Goal: Transaction & Acquisition: Purchase product/service

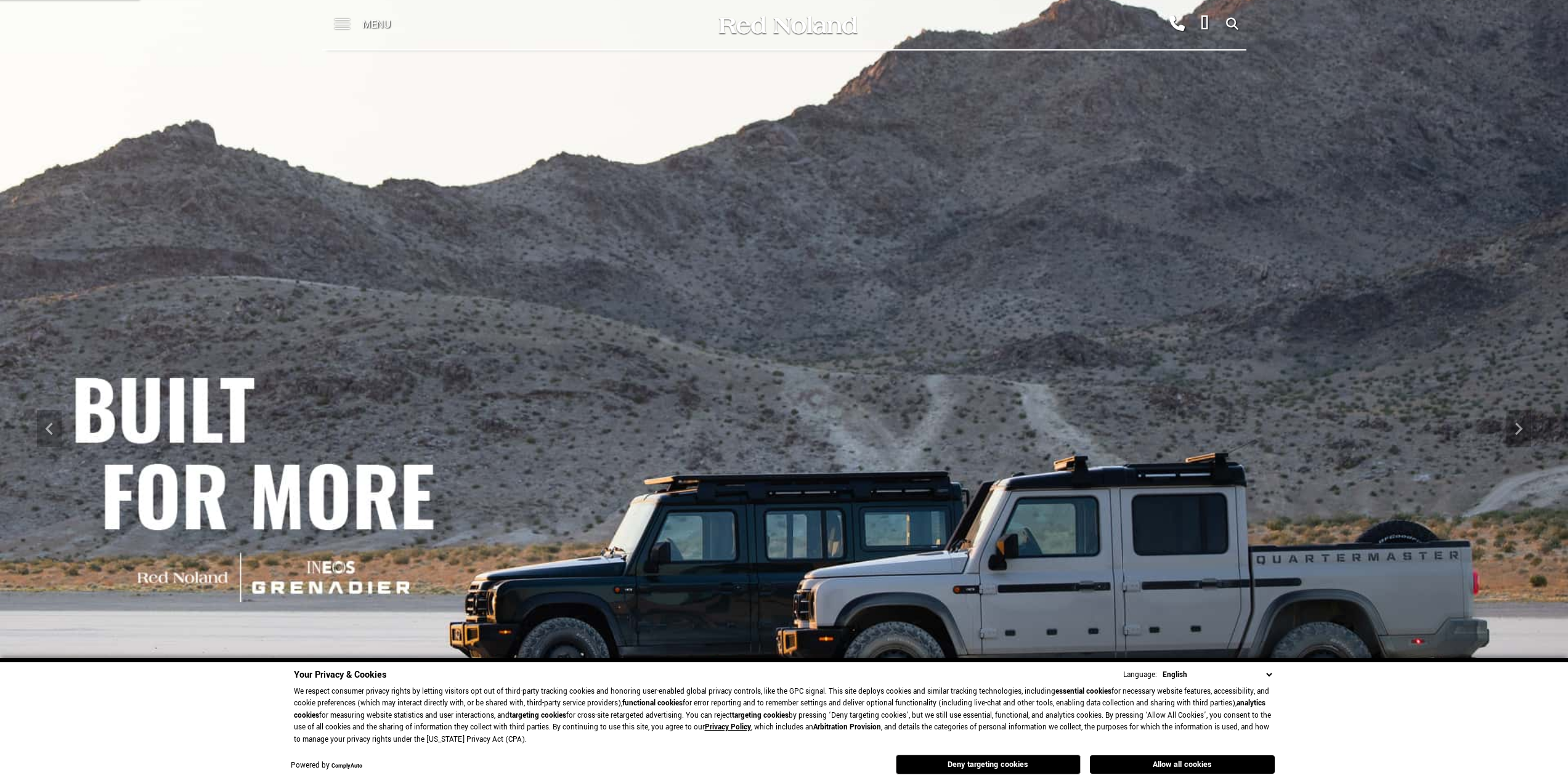
click at [338, 19] on span at bounding box center [342, 20] width 15 height 2
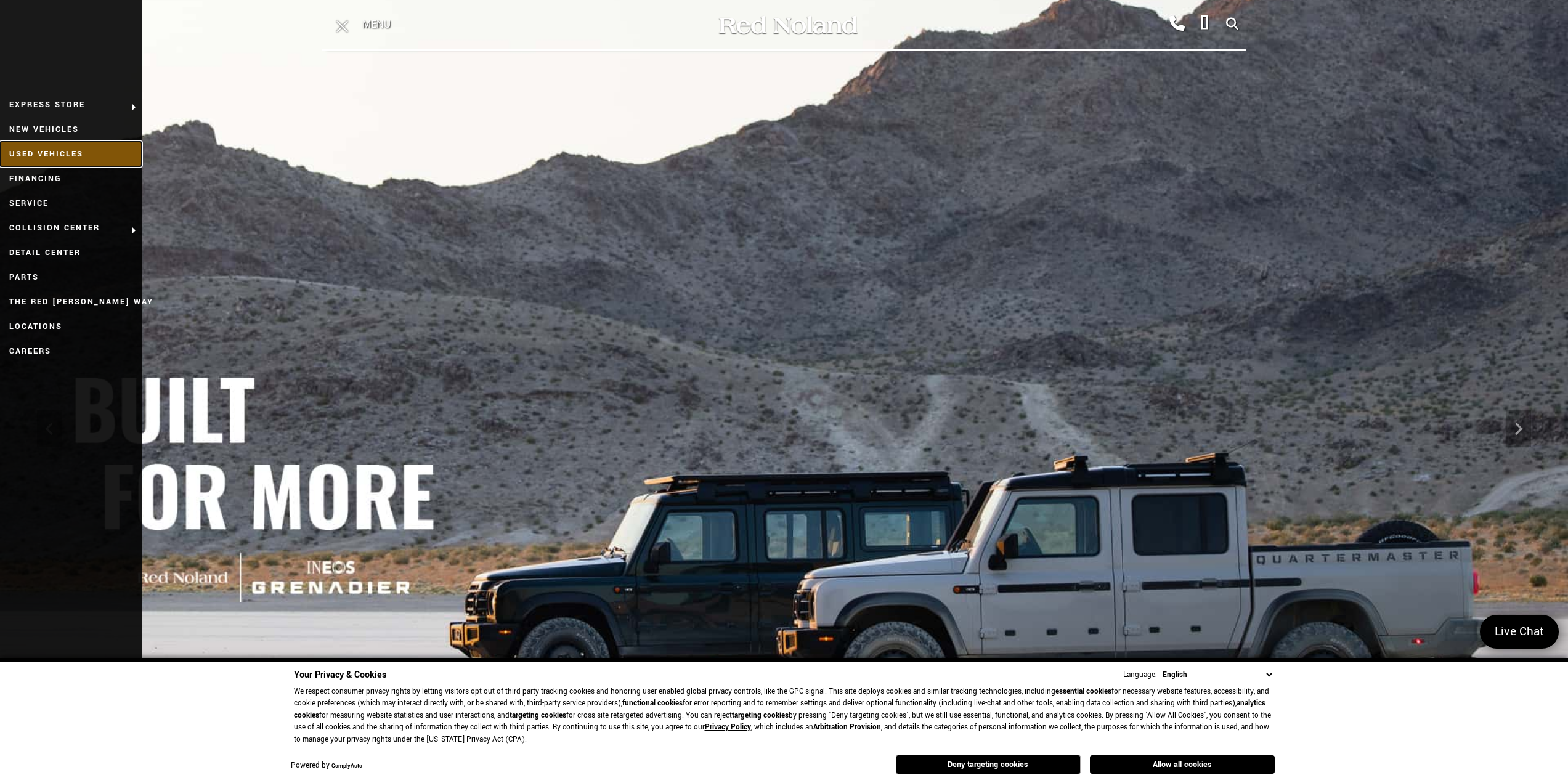
click at [65, 148] on link "Used Vehicles" at bounding box center [70, 154] width 141 height 25
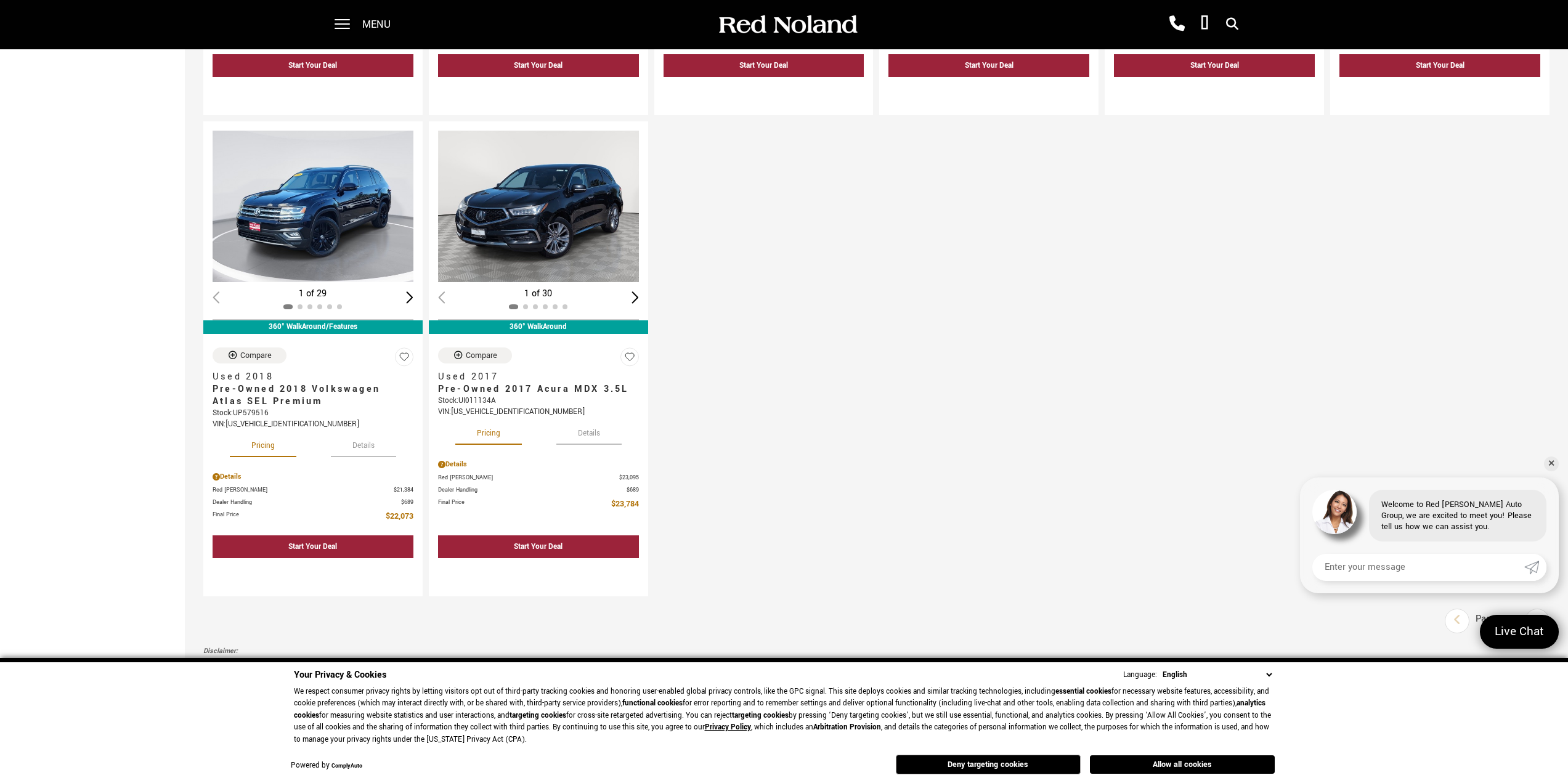
scroll to position [1726, 0]
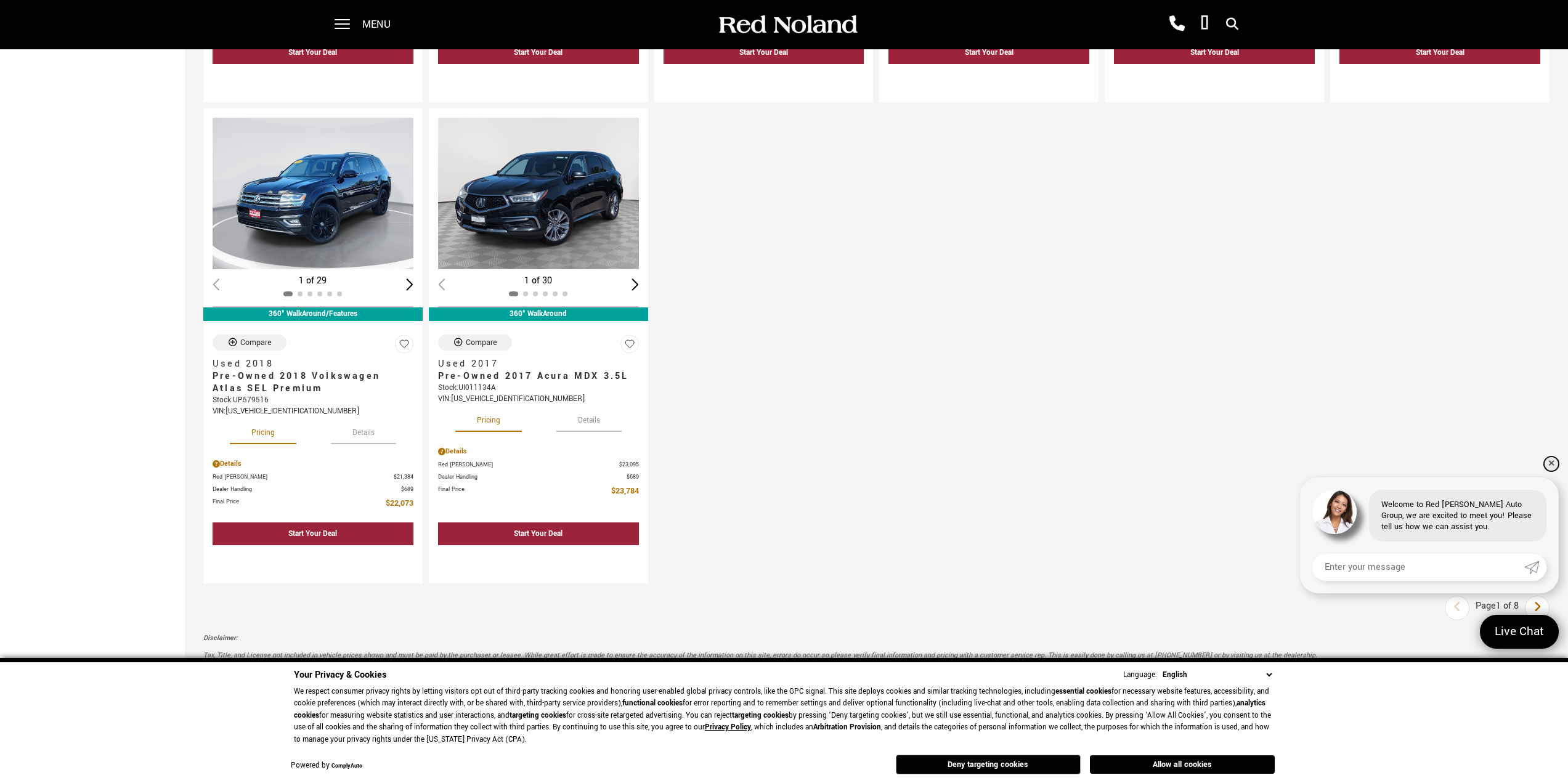
click at [1553, 462] on link "✕" at bounding box center [1551, 465] width 15 height 15
click at [1541, 602] on link "Next" at bounding box center [1537, 607] width 26 height 22
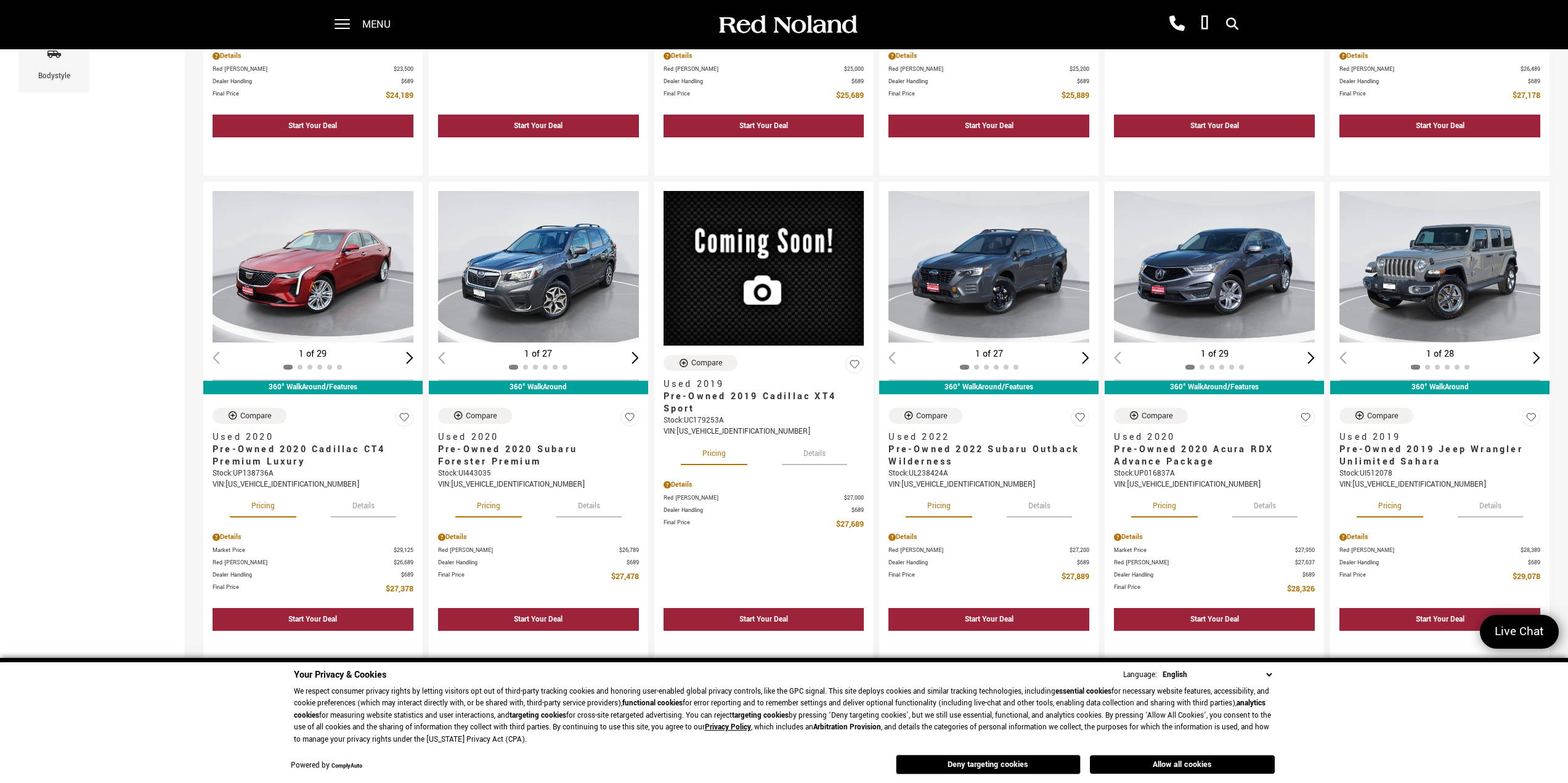
scroll to position [493, 0]
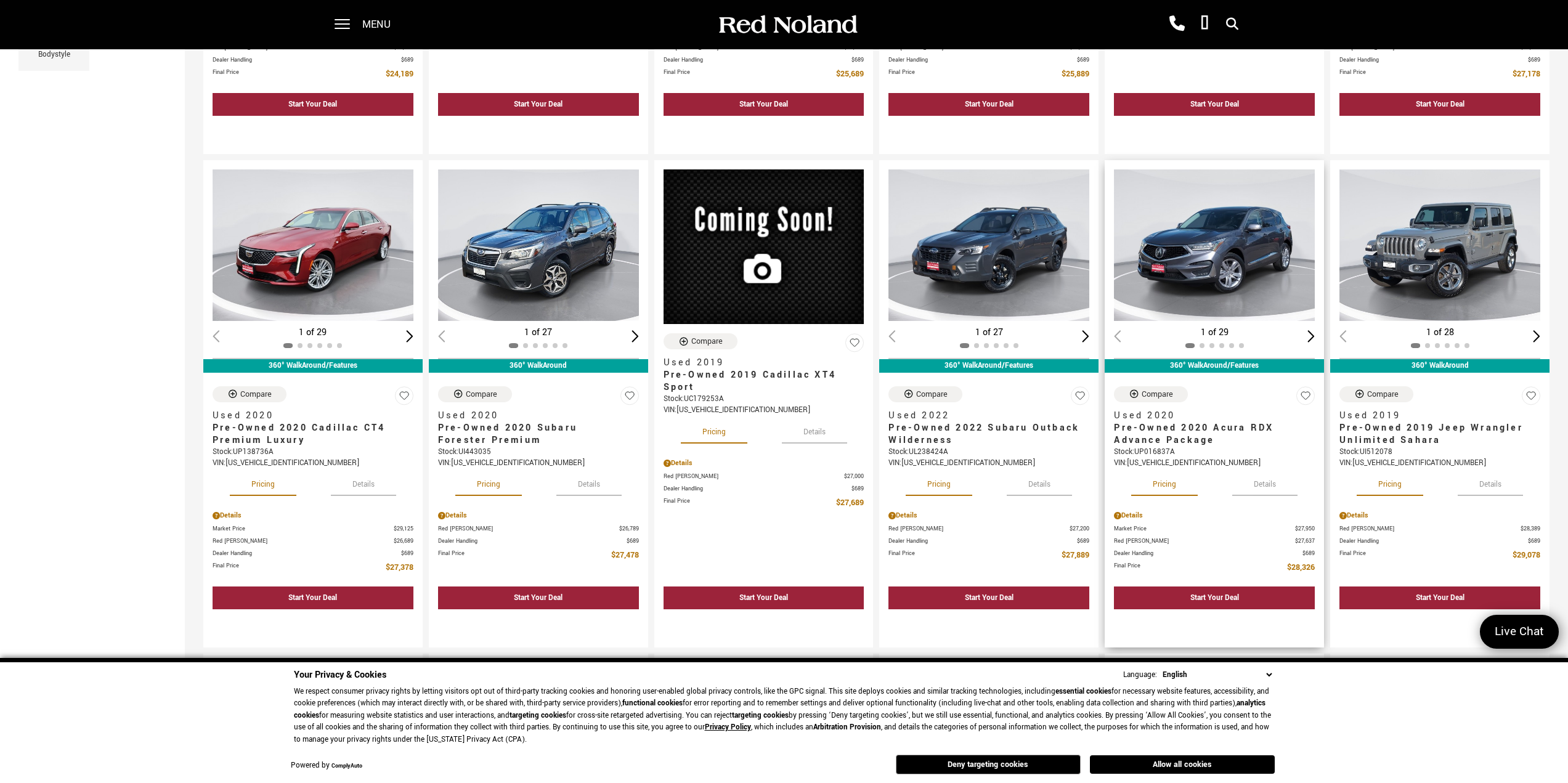
click at [1231, 269] on img "1 / 2" at bounding box center [1215, 245] width 202 height 151
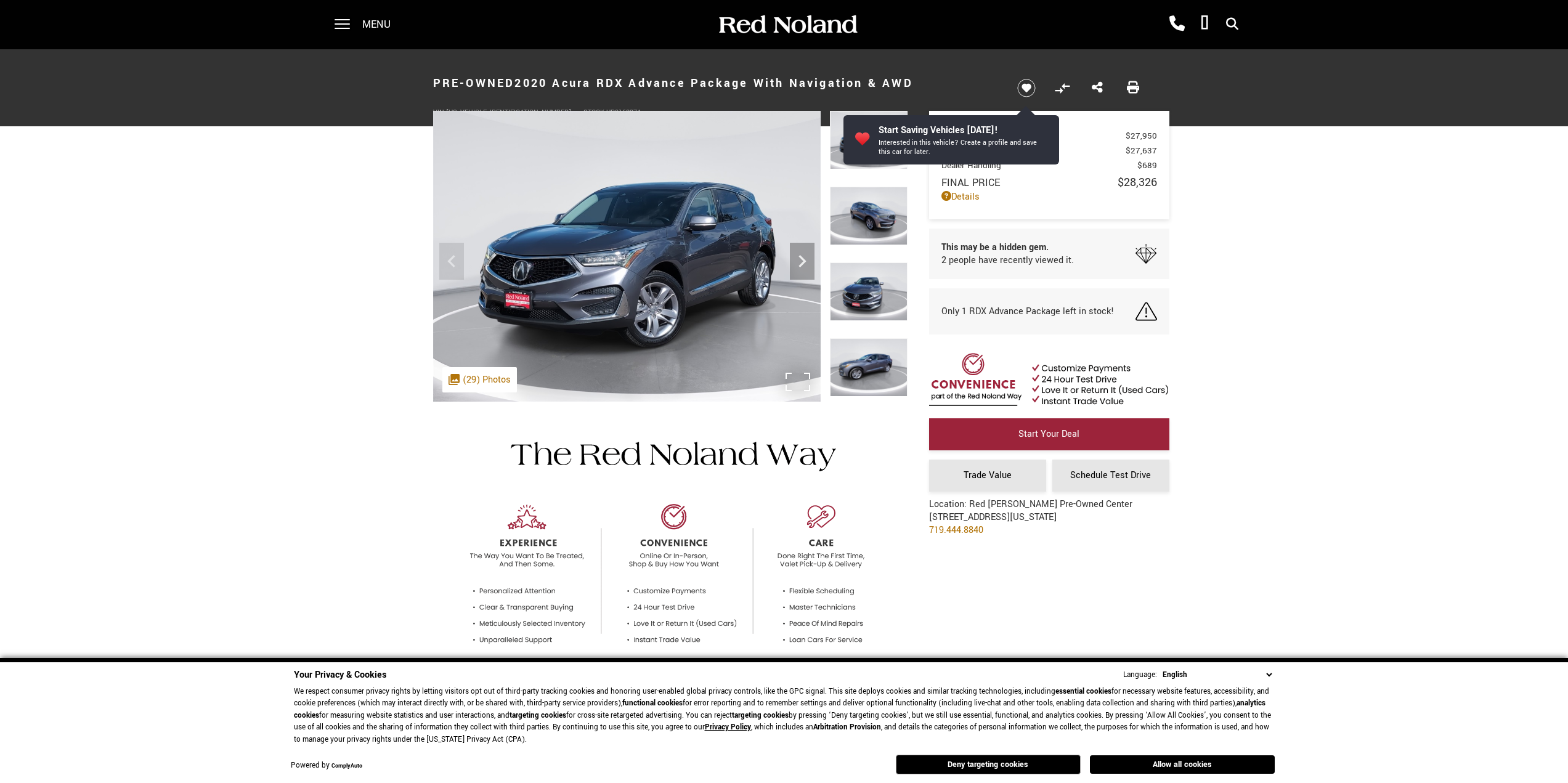
click at [474, 375] on div ".cls-1, .cls-3 { fill: #c50033; } .cls-1 { clip-rule: evenodd; } .cls-2 { clip-…" at bounding box center [480, 379] width 75 height 25
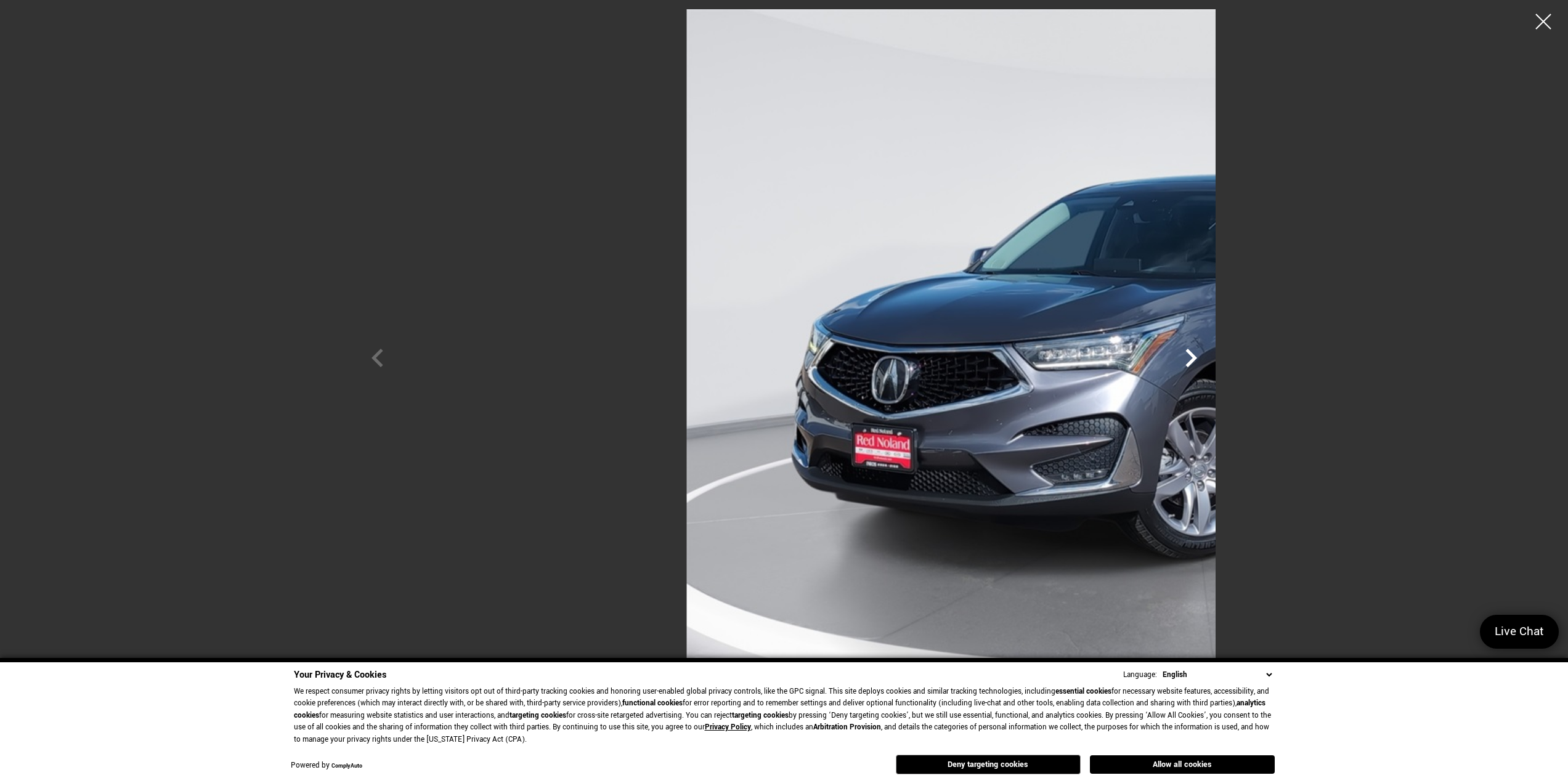
click at [1197, 356] on icon "Next" at bounding box center [1191, 358] width 11 height 18
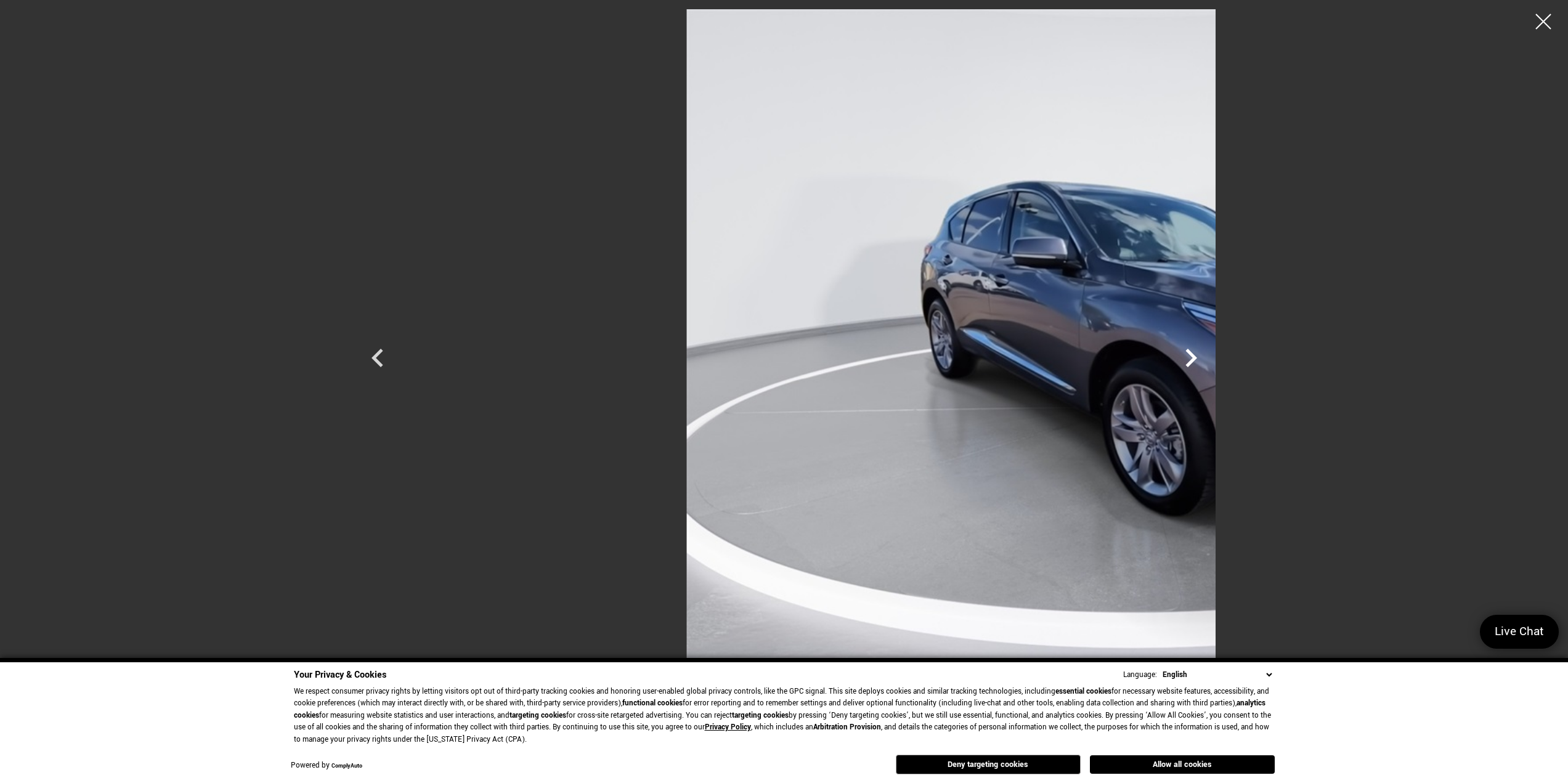
click at [1197, 356] on icon "Next" at bounding box center [1191, 358] width 11 height 18
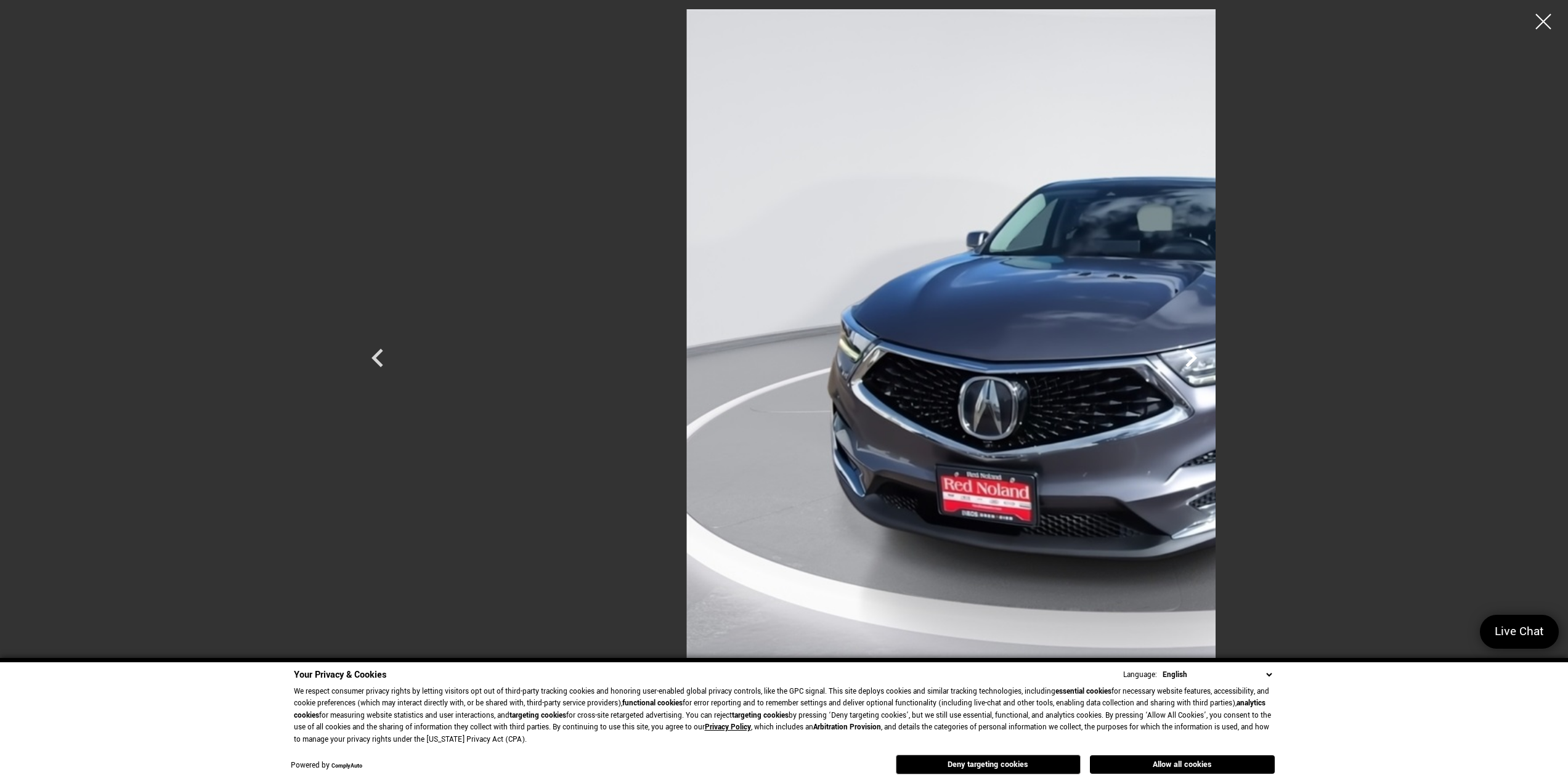
click at [1197, 356] on icon "Next" at bounding box center [1191, 358] width 11 height 18
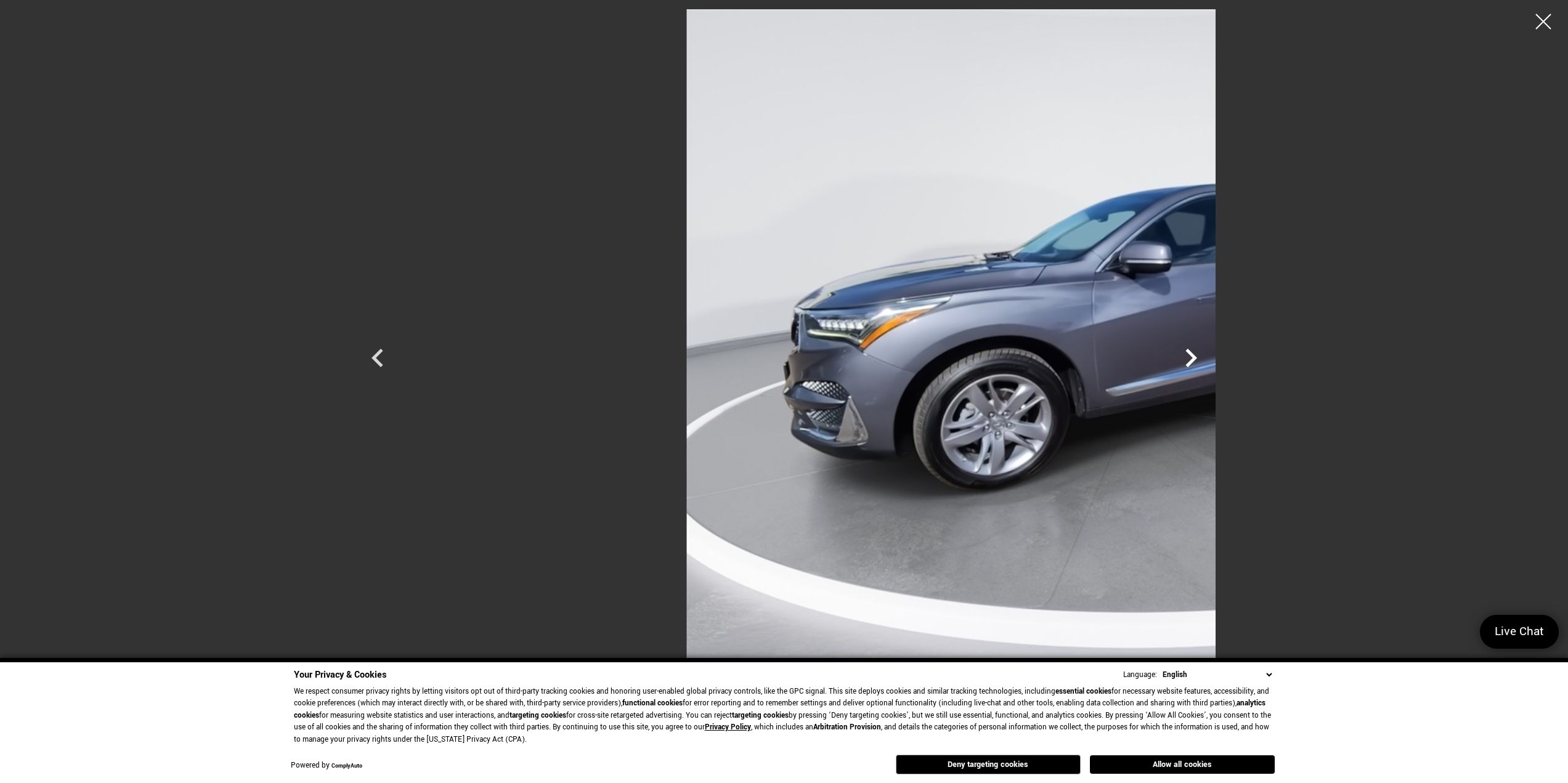
click at [1197, 356] on icon "Next" at bounding box center [1191, 358] width 11 height 18
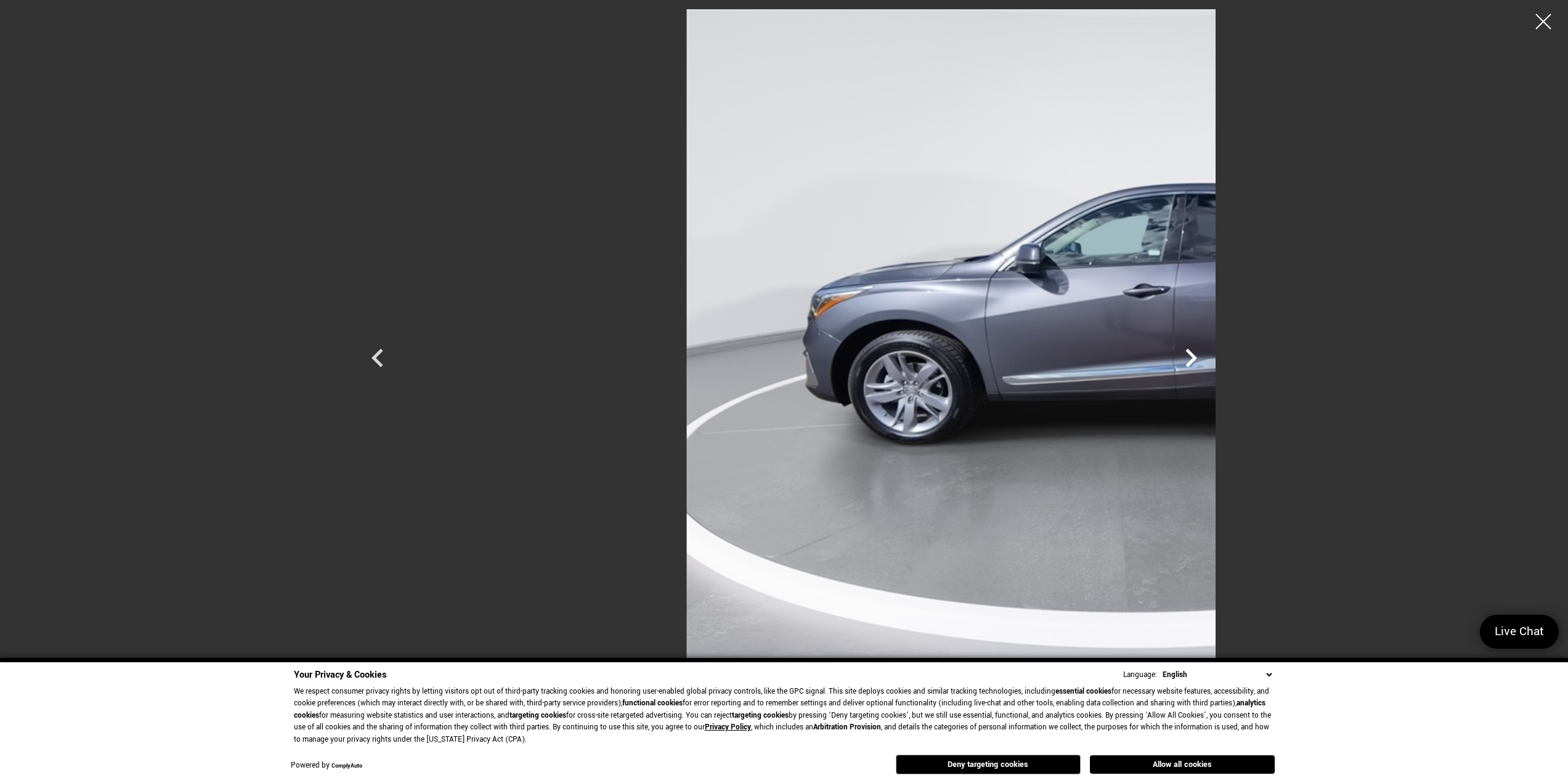
click at [1197, 356] on icon "Next" at bounding box center [1191, 358] width 11 height 18
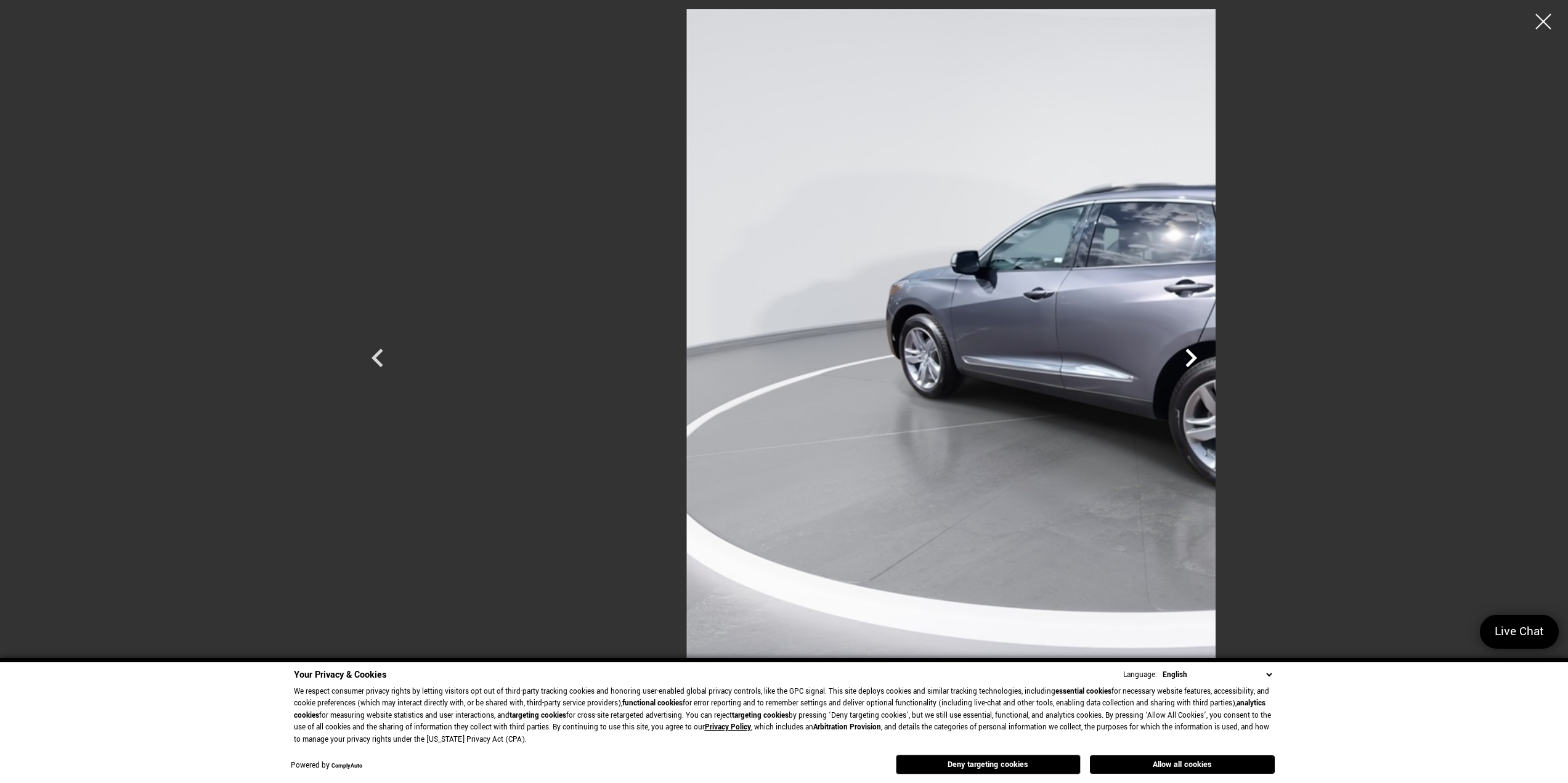
click at [1197, 356] on icon "Next" at bounding box center [1191, 358] width 11 height 18
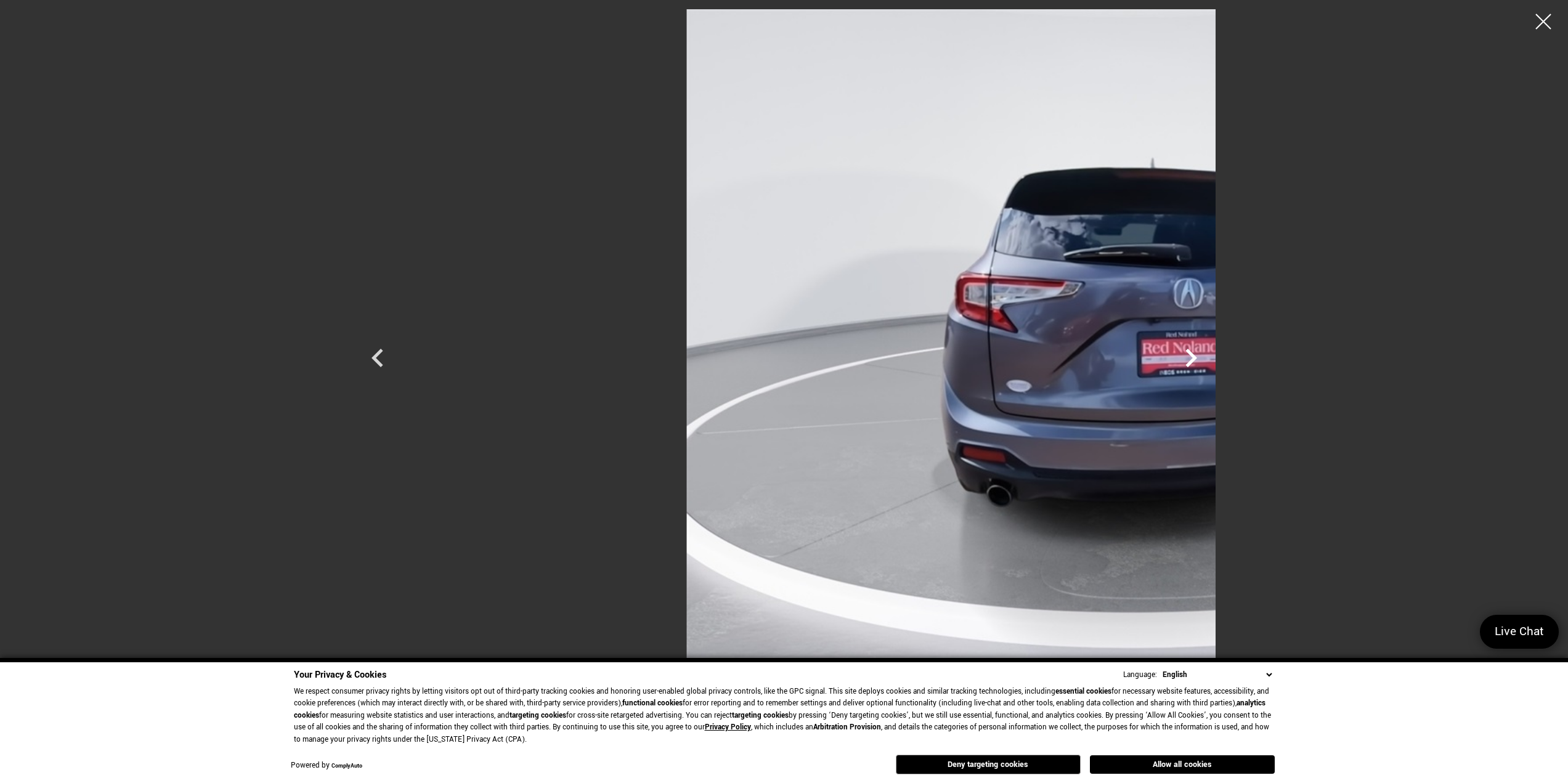
click at [1197, 356] on icon "Next" at bounding box center [1191, 358] width 11 height 18
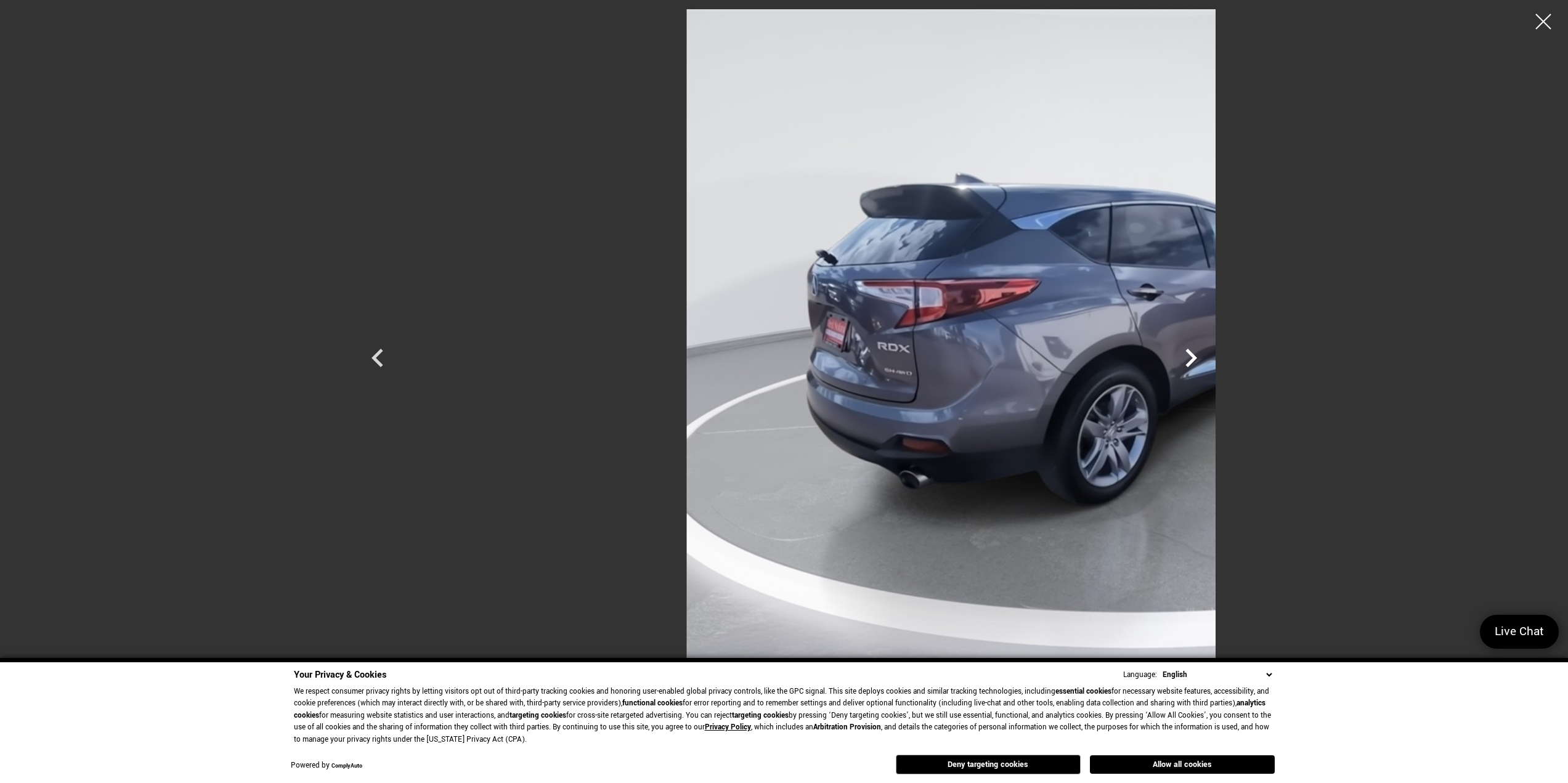
click at [1197, 356] on icon "Next" at bounding box center [1191, 358] width 11 height 18
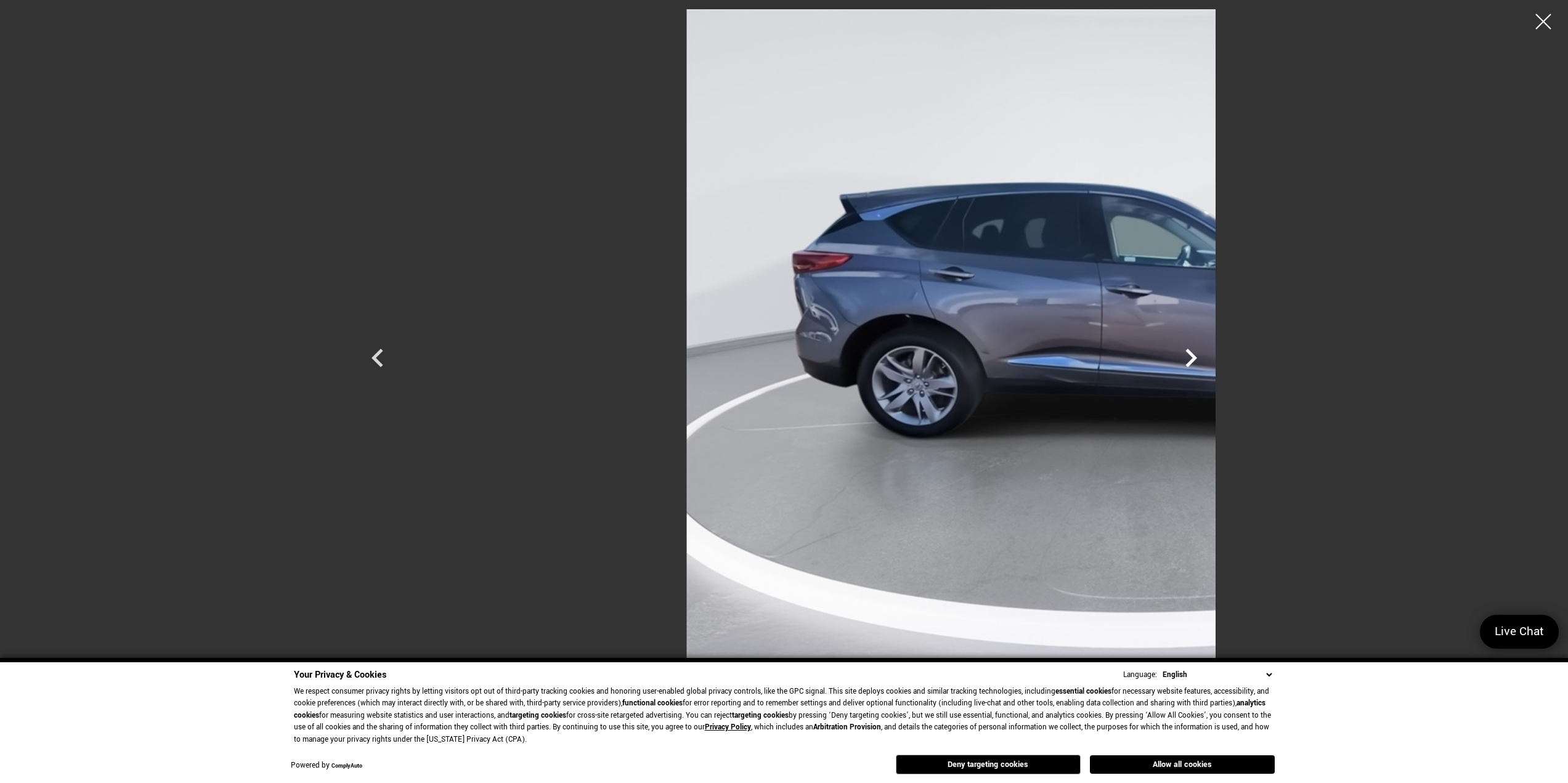
click at [1197, 356] on icon "Next" at bounding box center [1191, 358] width 11 height 18
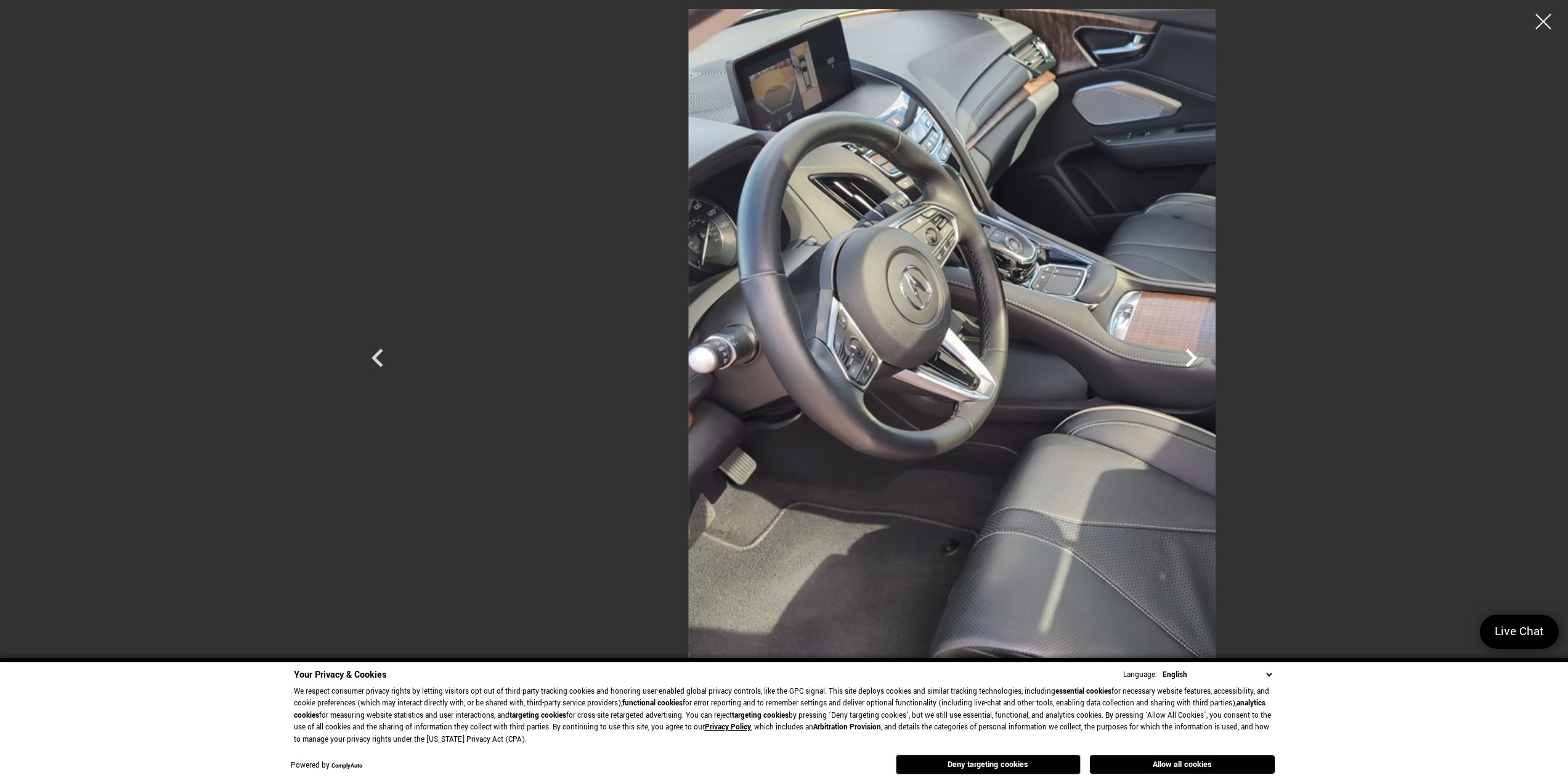
click at [1197, 356] on icon "Next" at bounding box center [1191, 358] width 11 height 18
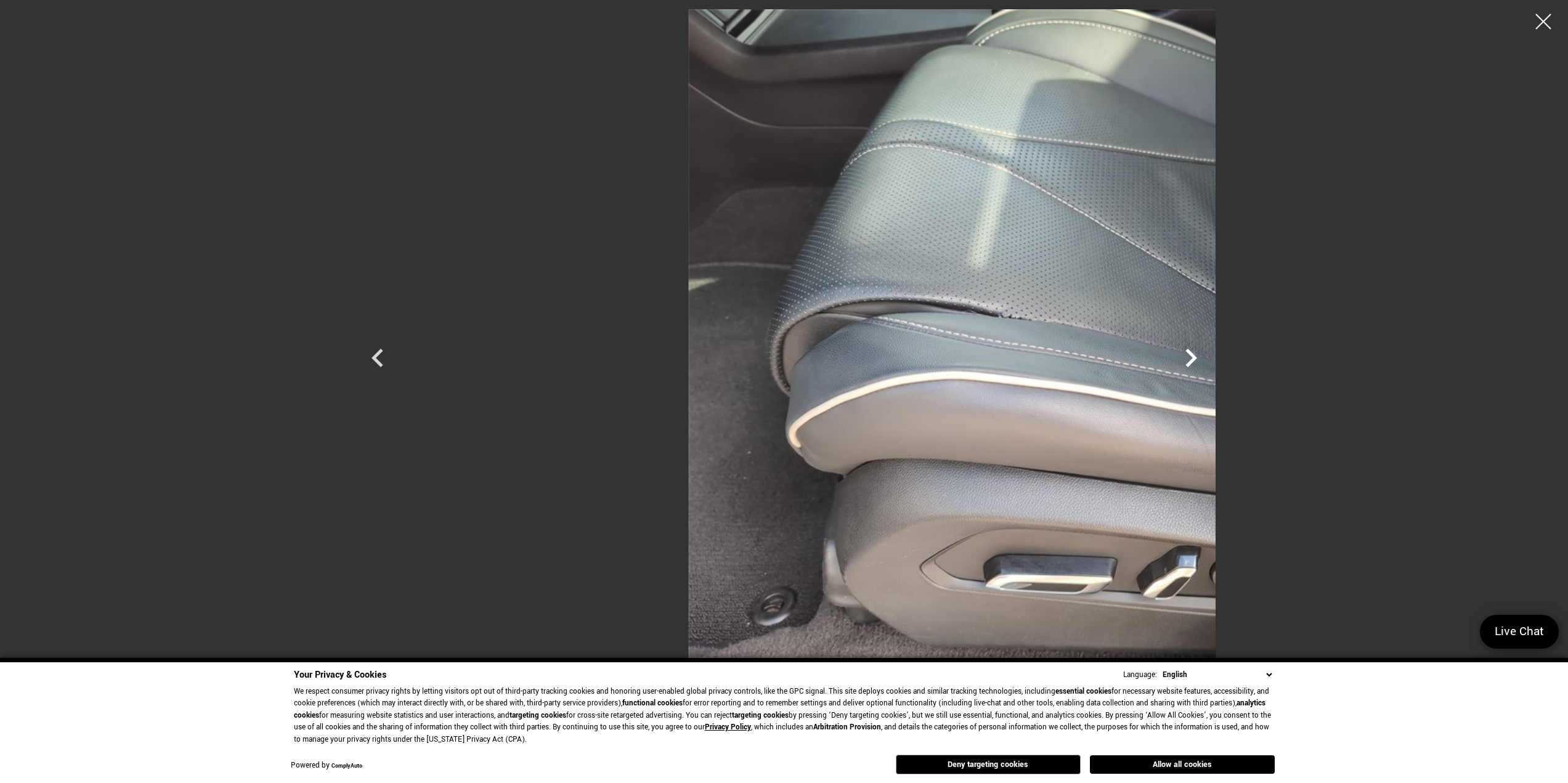
click at [1197, 356] on icon "Next" at bounding box center [1191, 358] width 11 height 18
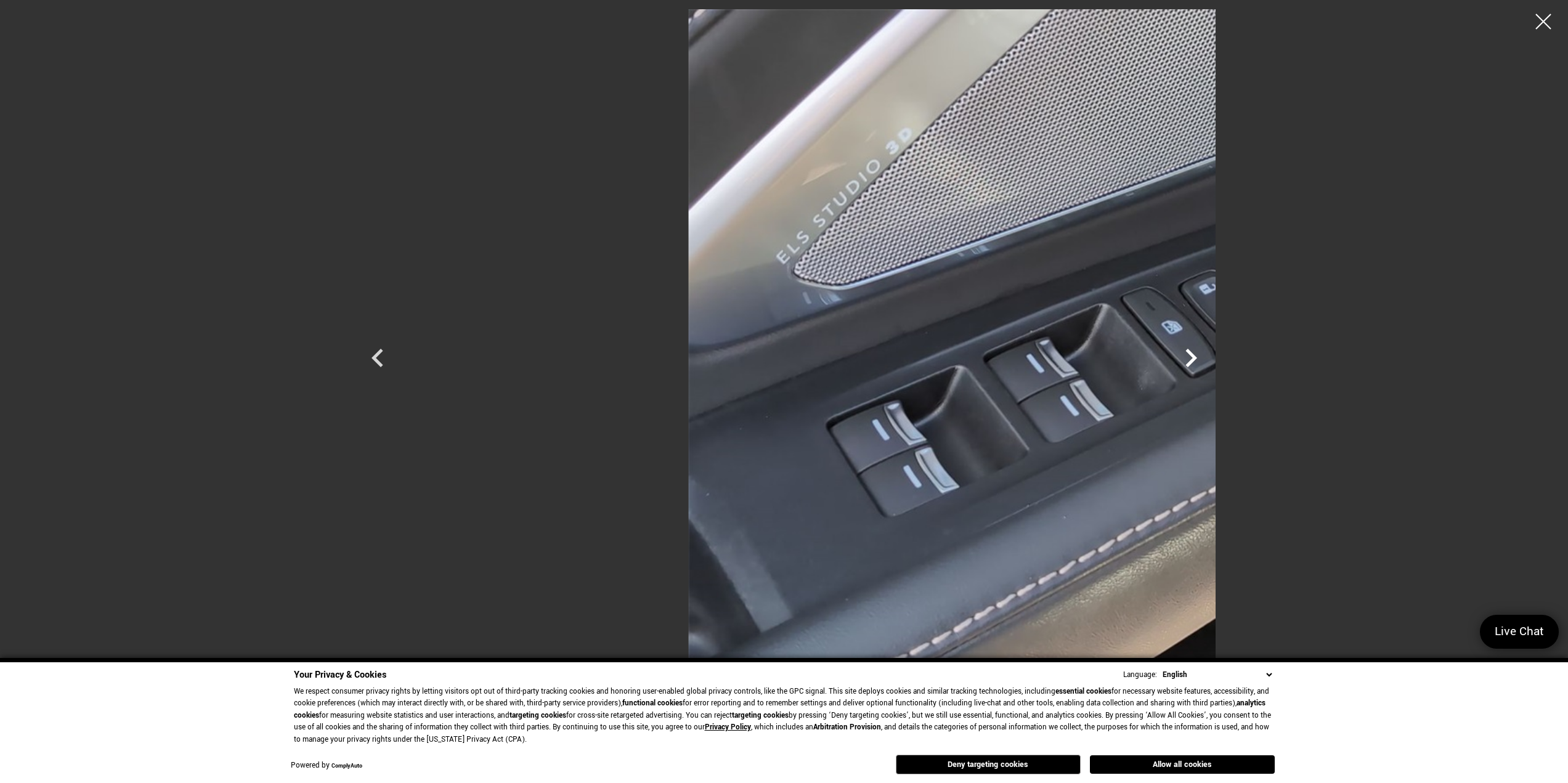
click at [1197, 356] on icon "Next" at bounding box center [1191, 358] width 11 height 18
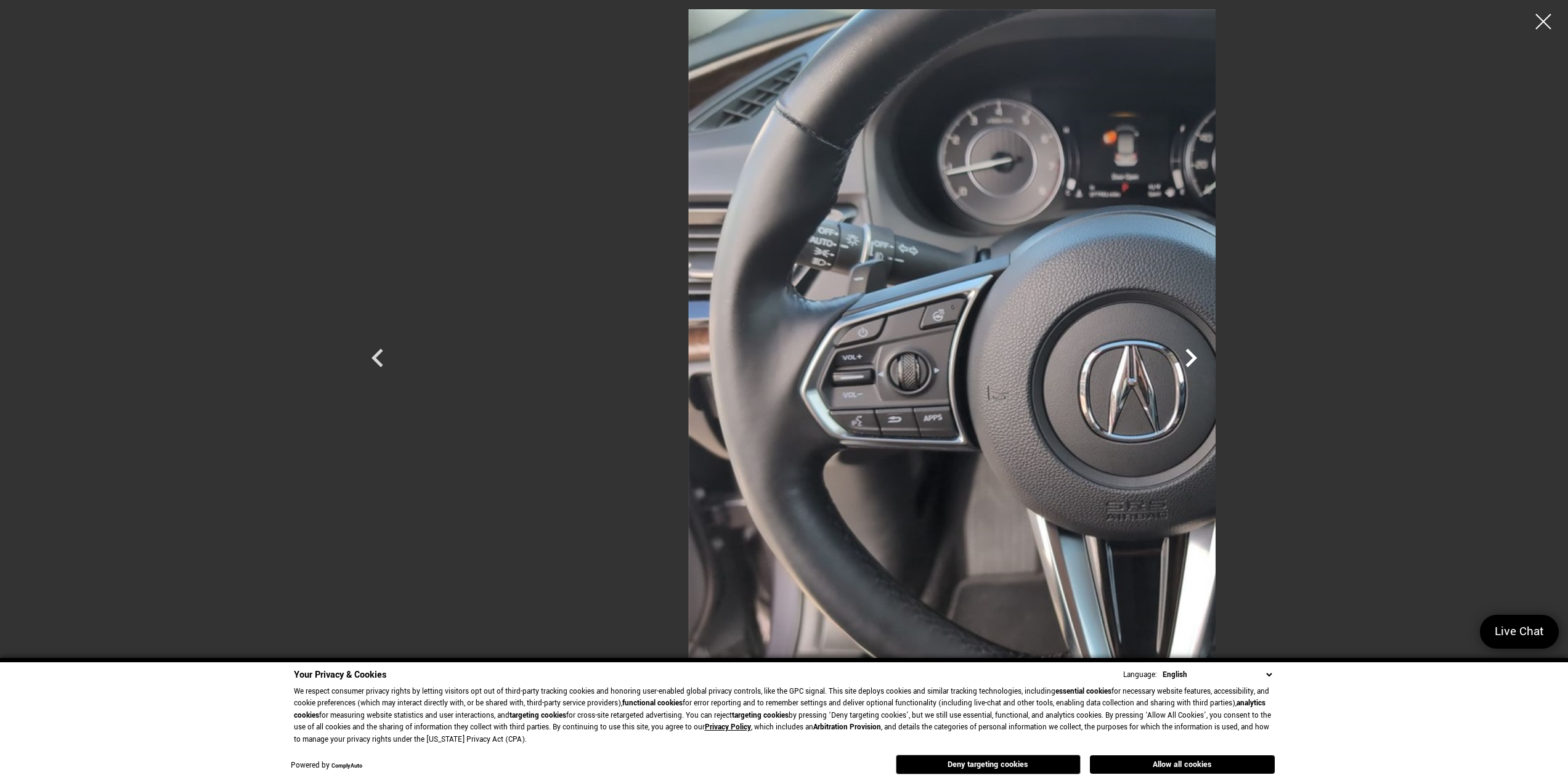
click at [1197, 356] on icon "Next" at bounding box center [1191, 358] width 11 height 18
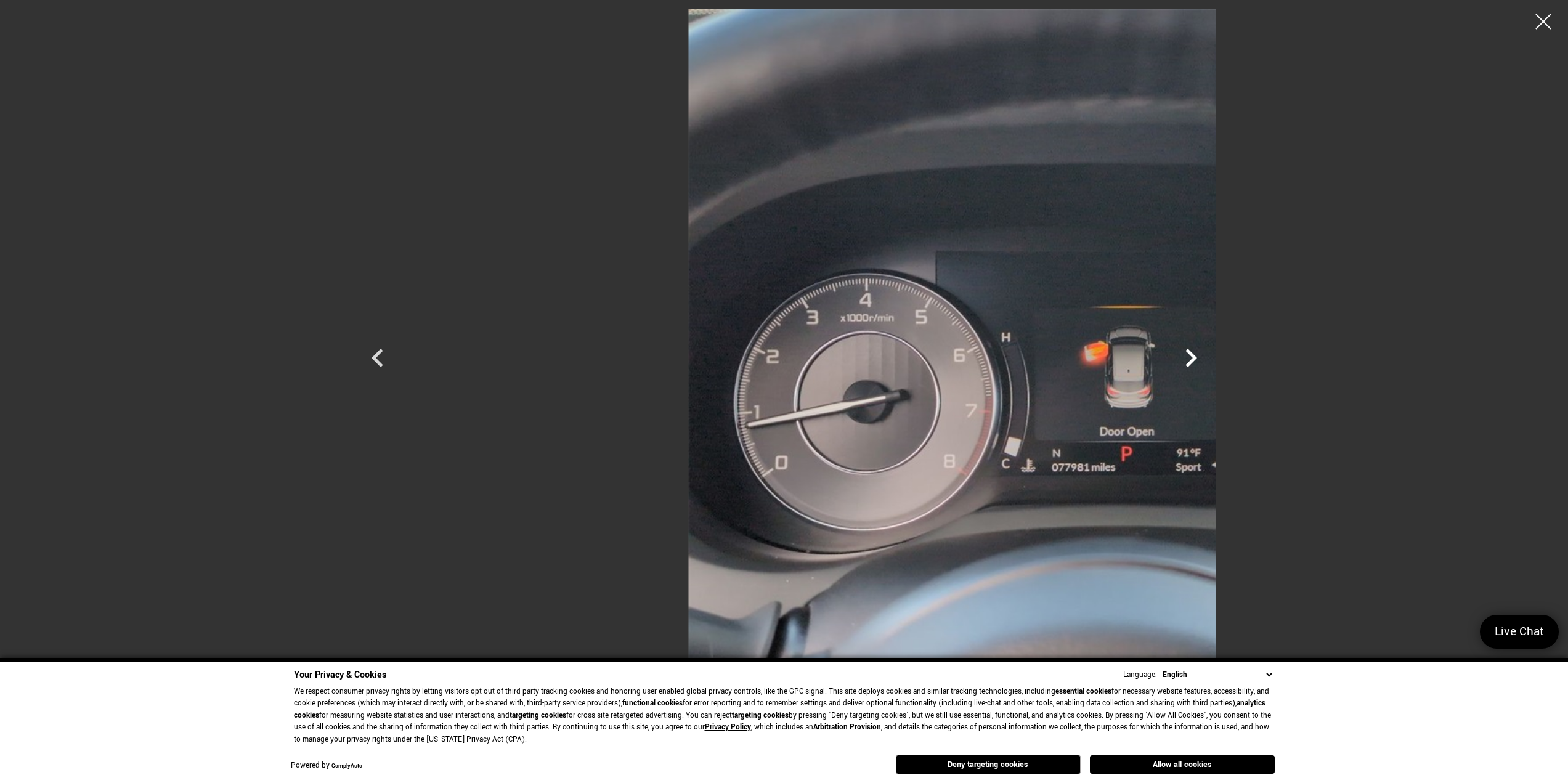
click at [1197, 356] on icon "Next" at bounding box center [1191, 358] width 11 height 18
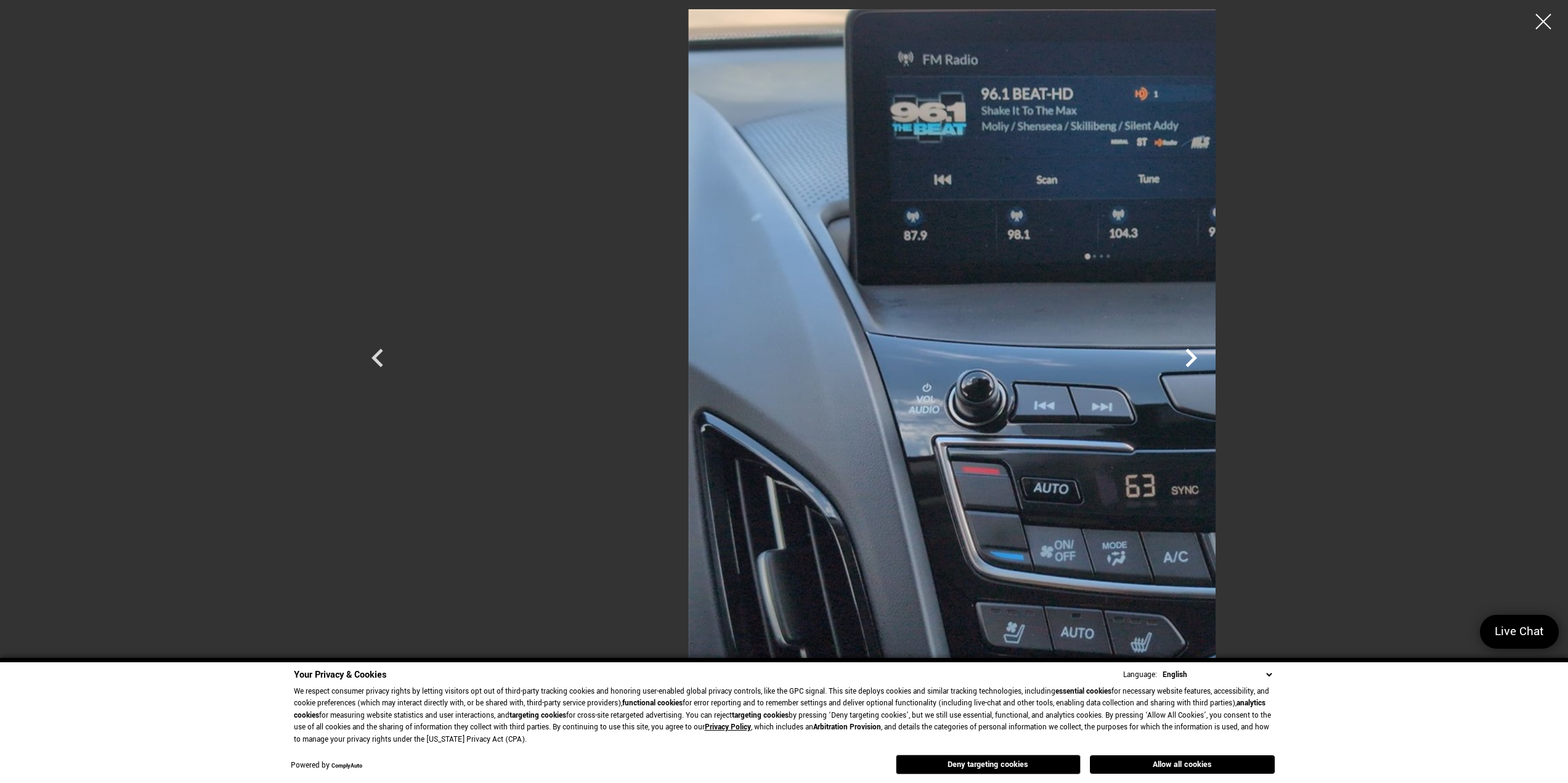
click at [1197, 356] on icon "Next" at bounding box center [1191, 358] width 11 height 18
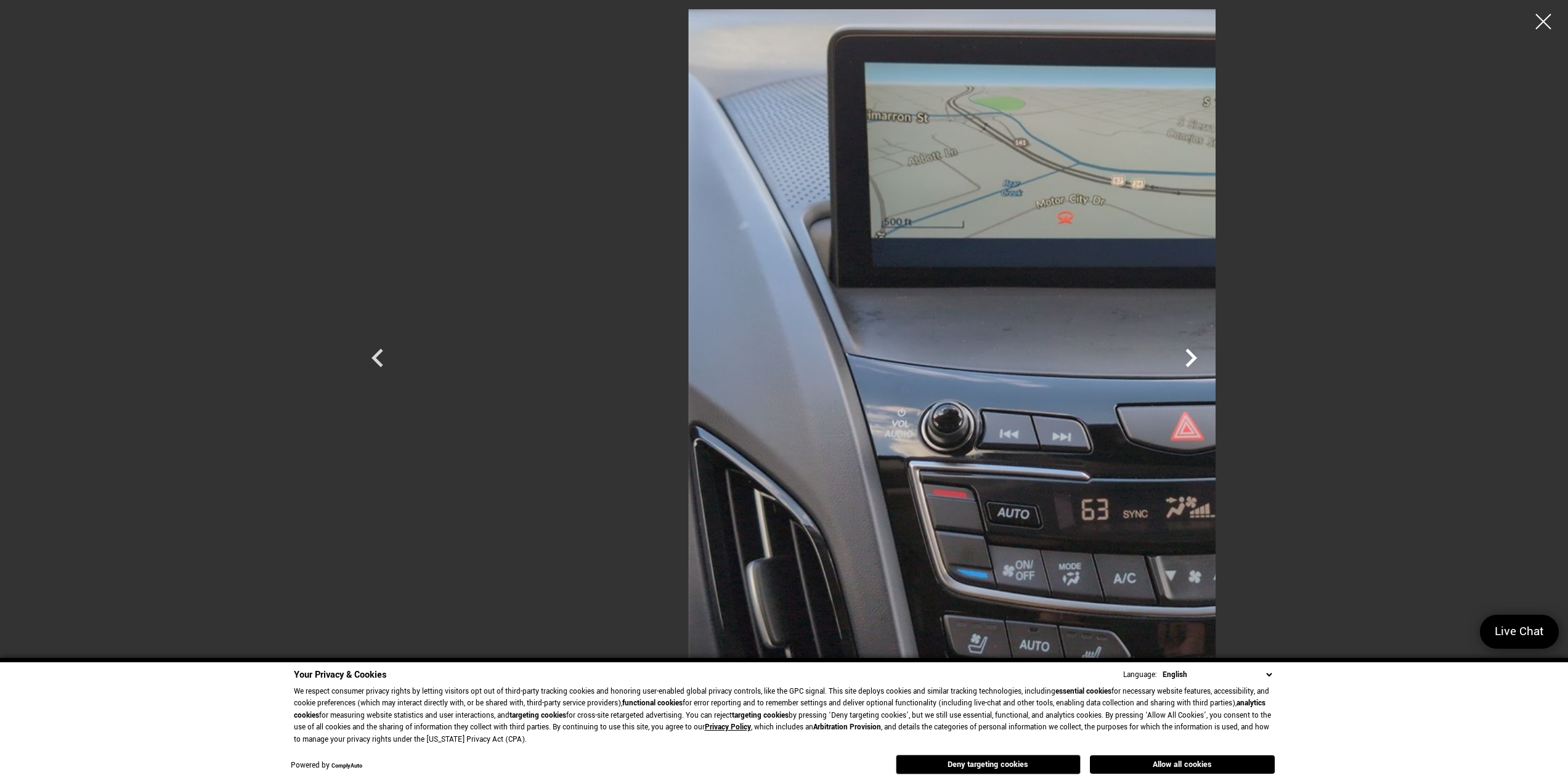
click at [1197, 356] on icon "Next" at bounding box center [1191, 358] width 11 height 18
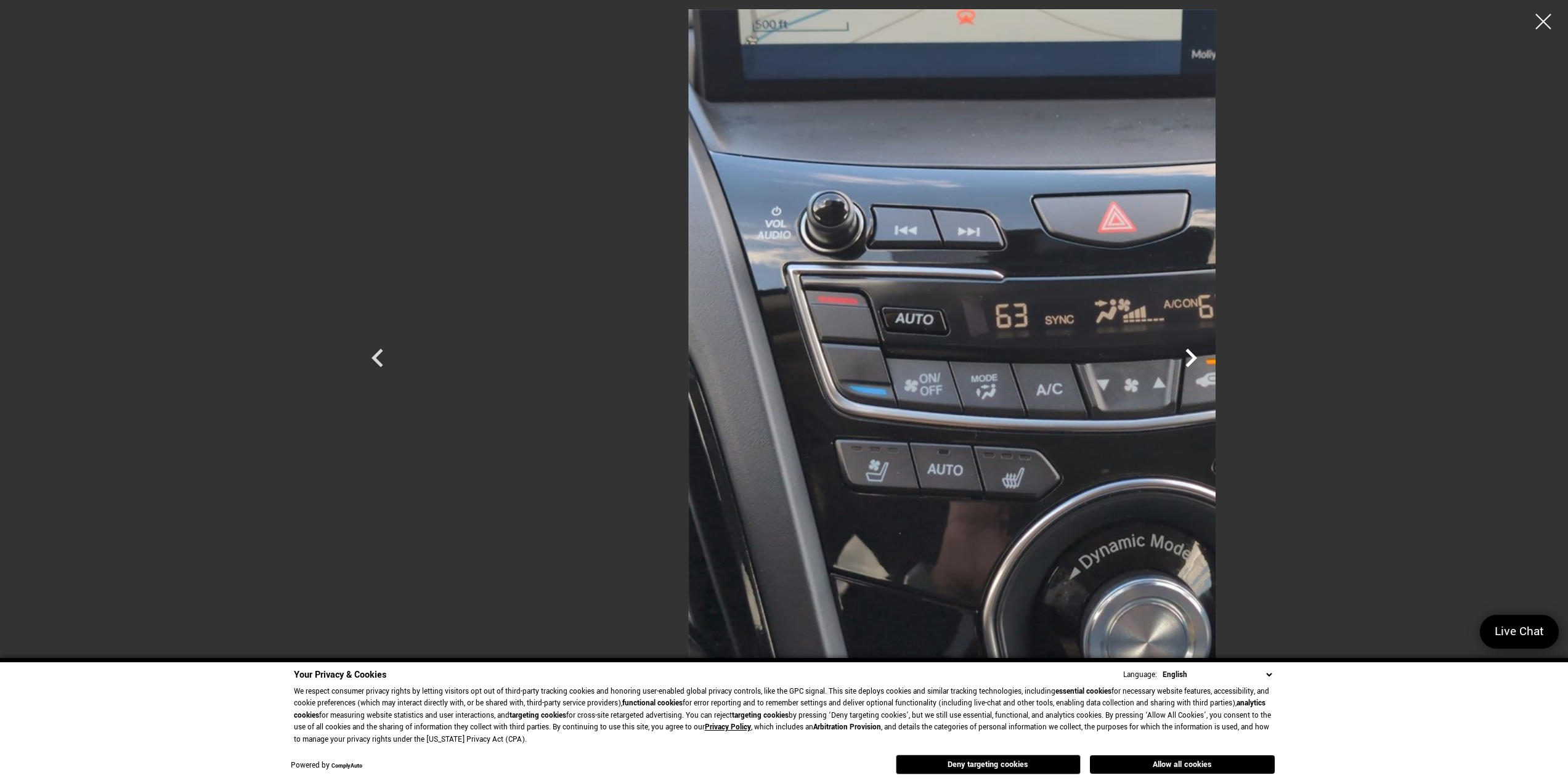
click at [1197, 356] on icon "Next" at bounding box center [1191, 358] width 11 height 18
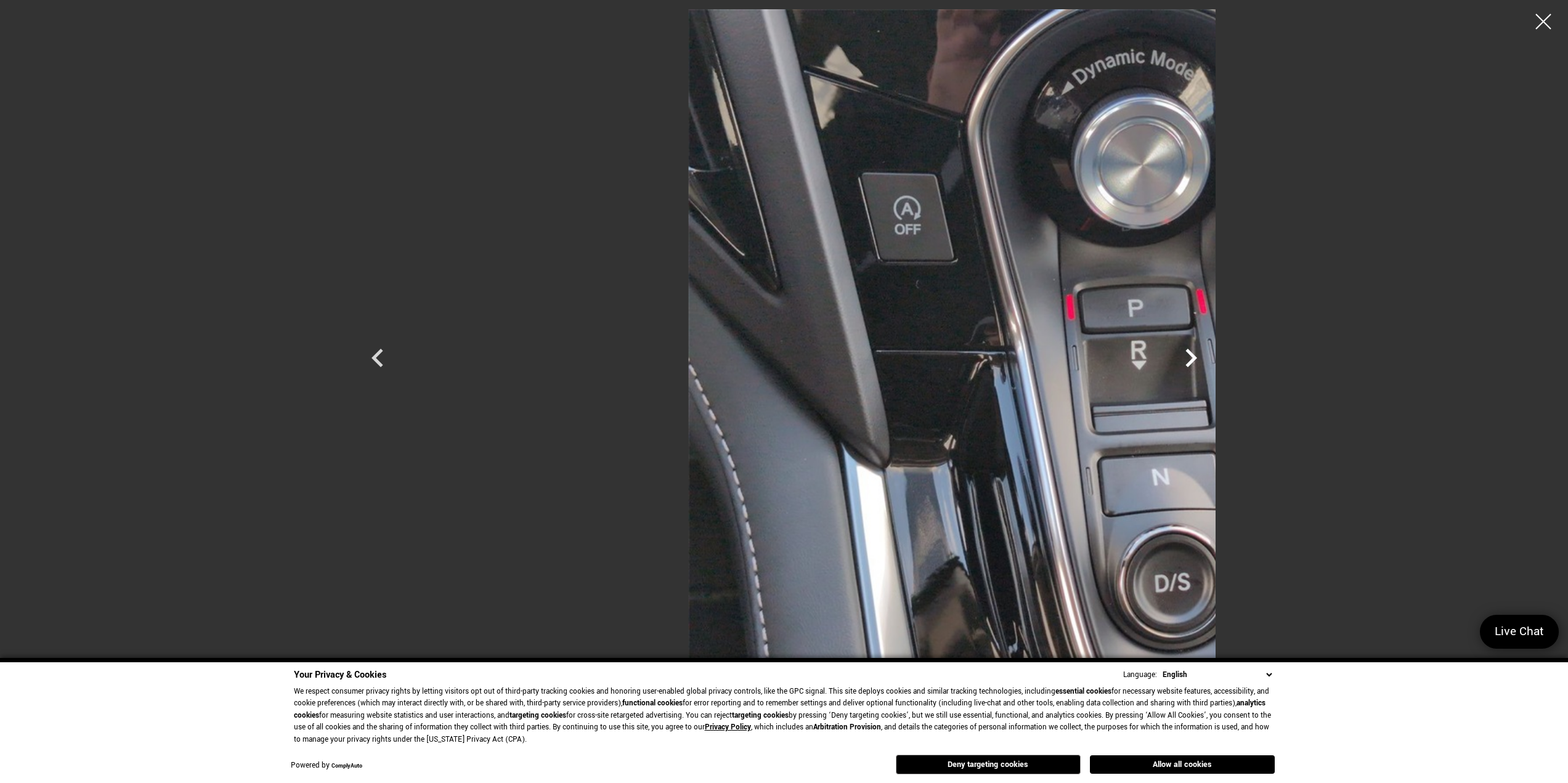
click at [1197, 356] on icon "Next" at bounding box center [1191, 358] width 11 height 18
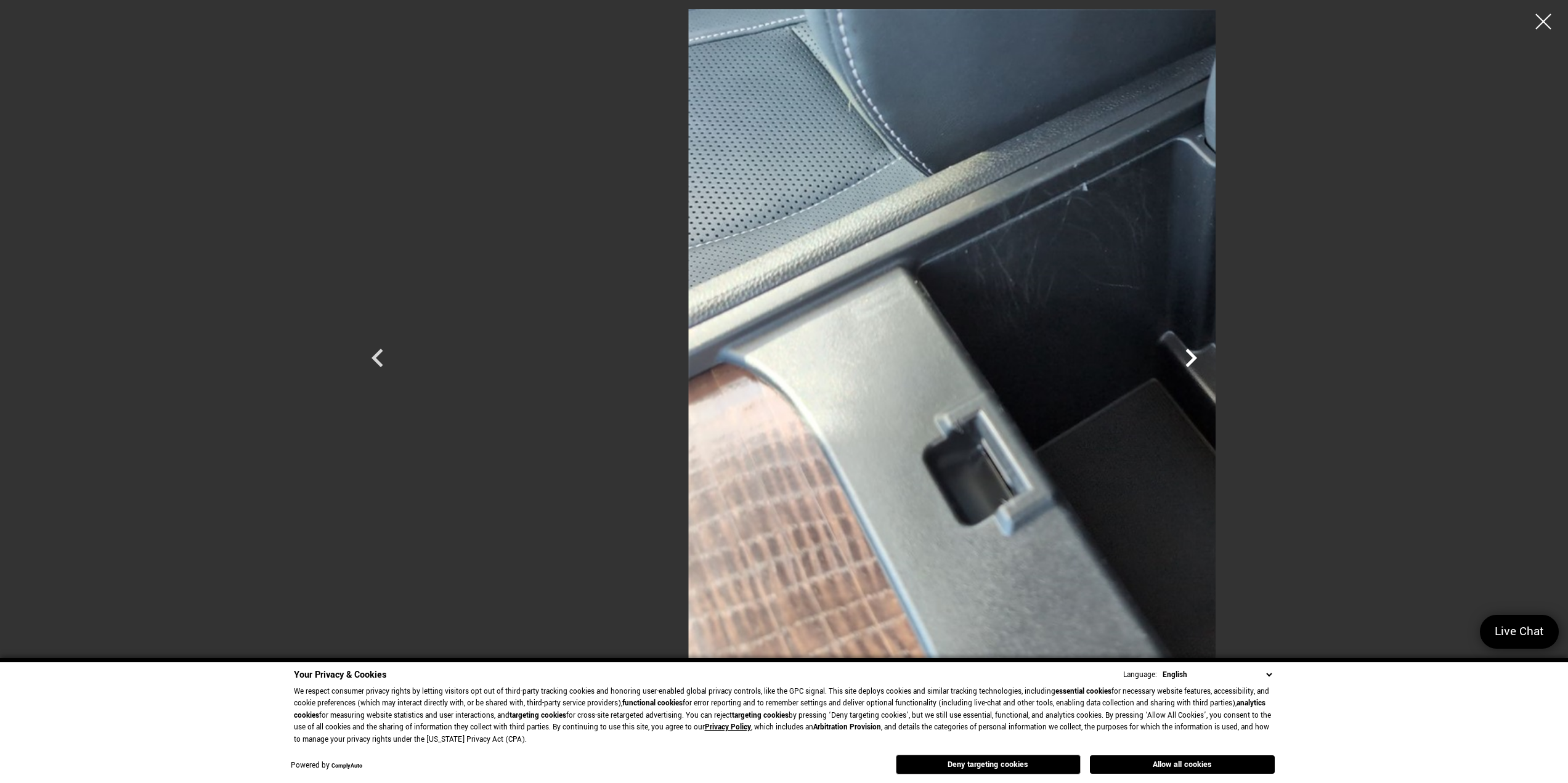
click at [1197, 356] on icon "Next" at bounding box center [1191, 358] width 11 height 18
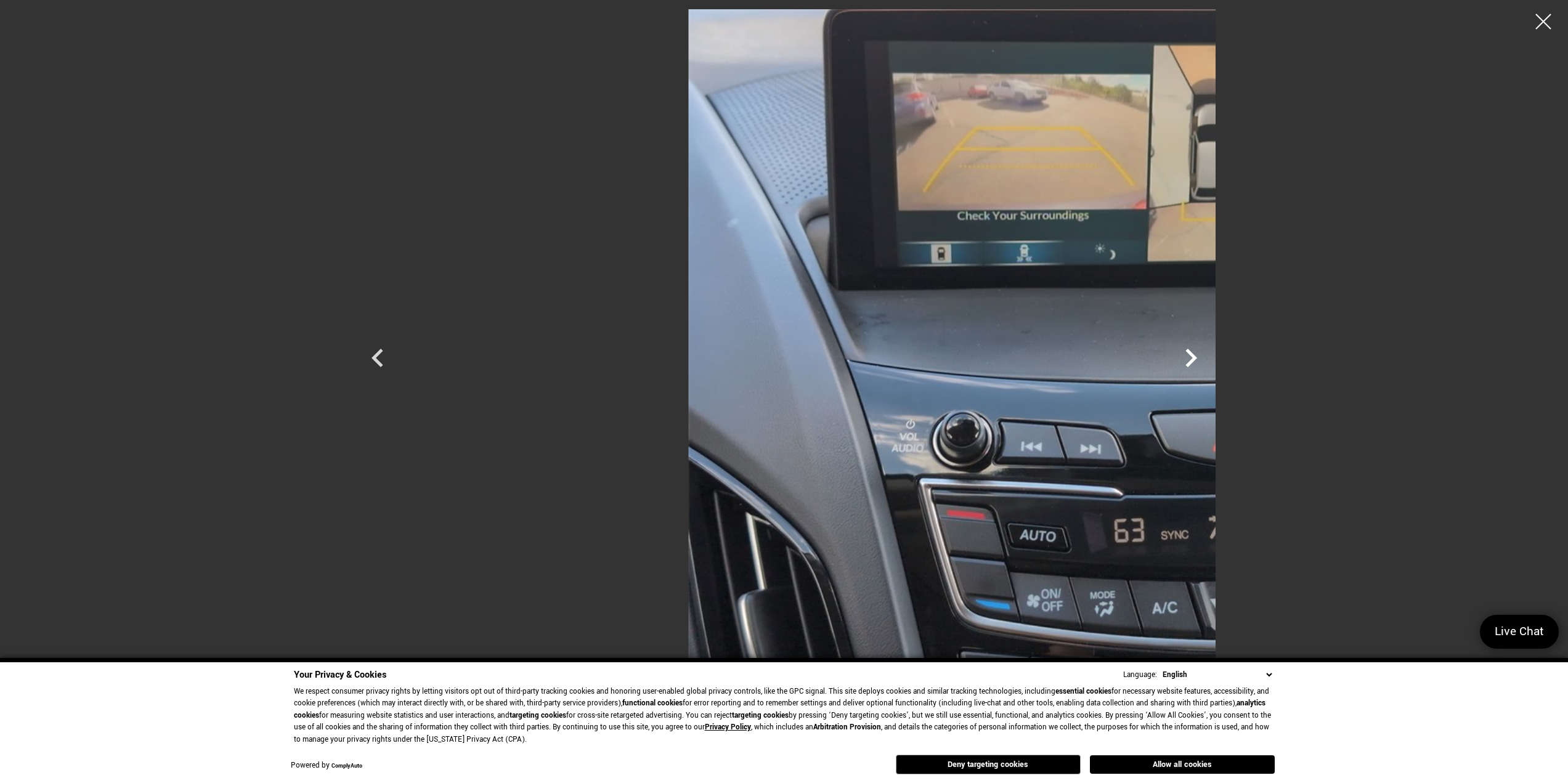
click at [1197, 356] on icon "Next" at bounding box center [1191, 358] width 11 height 18
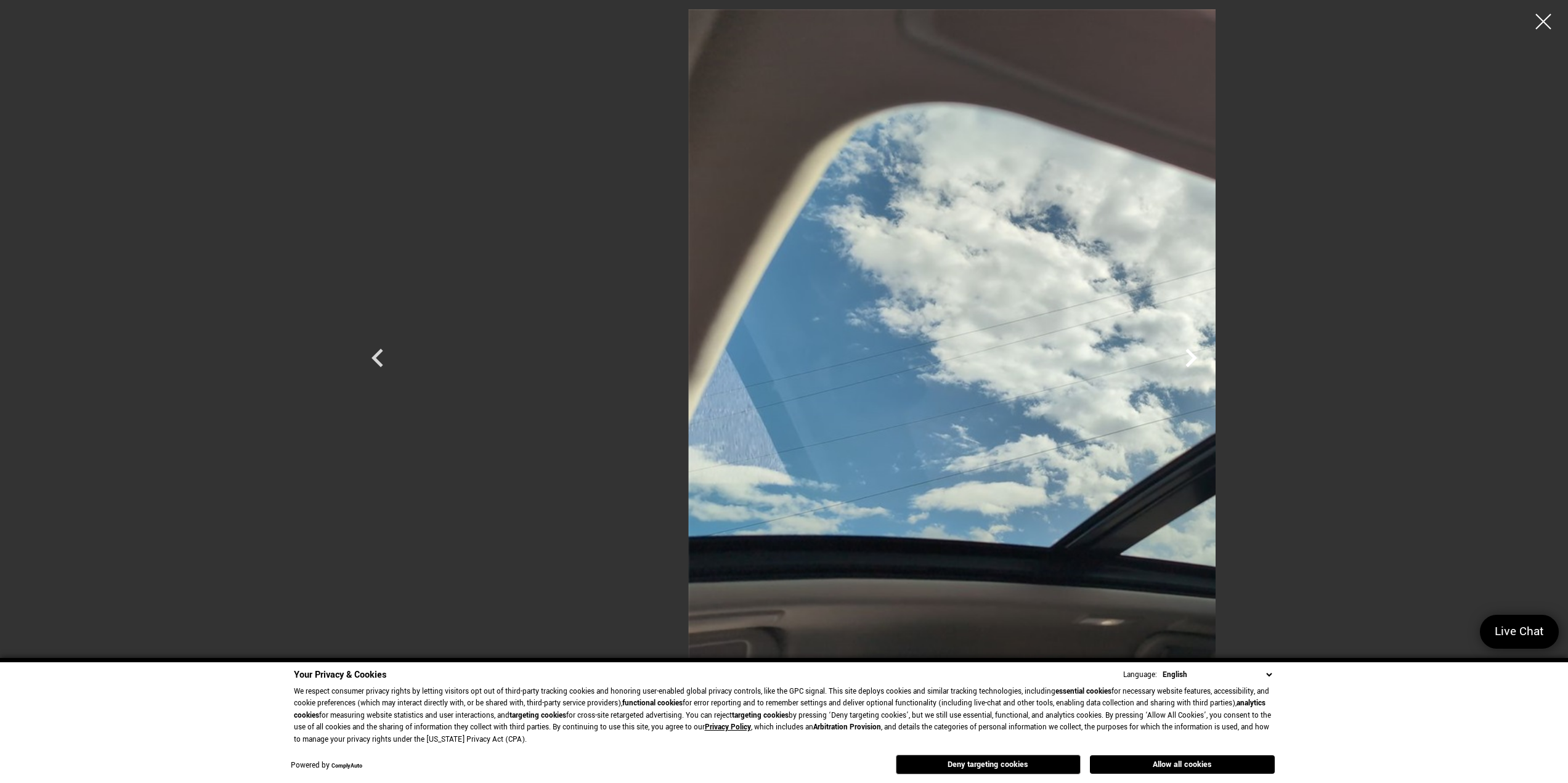
click at [1197, 356] on icon "Next" at bounding box center [1191, 358] width 11 height 18
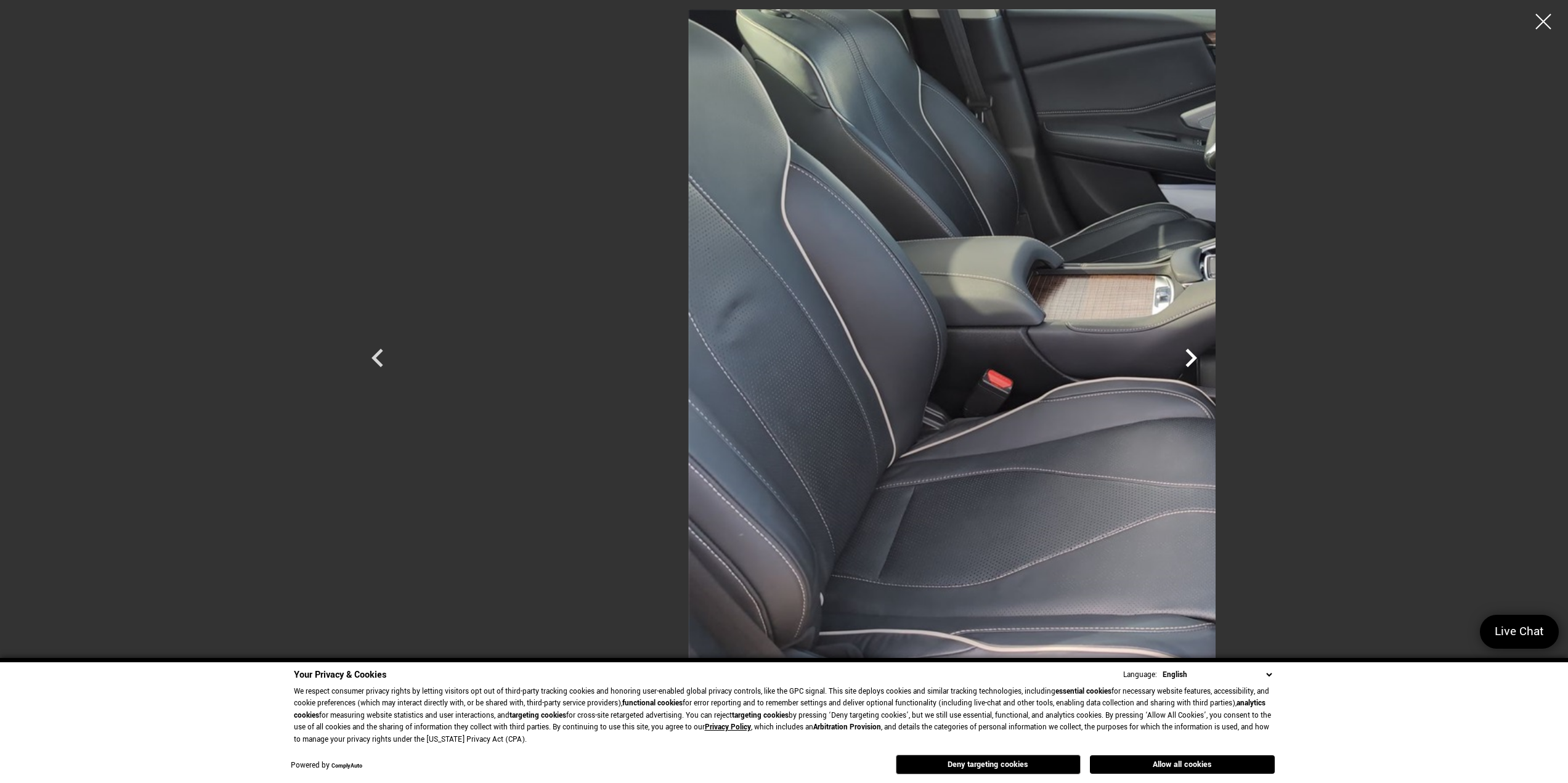
click at [1197, 356] on icon "Next" at bounding box center [1191, 358] width 11 height 18
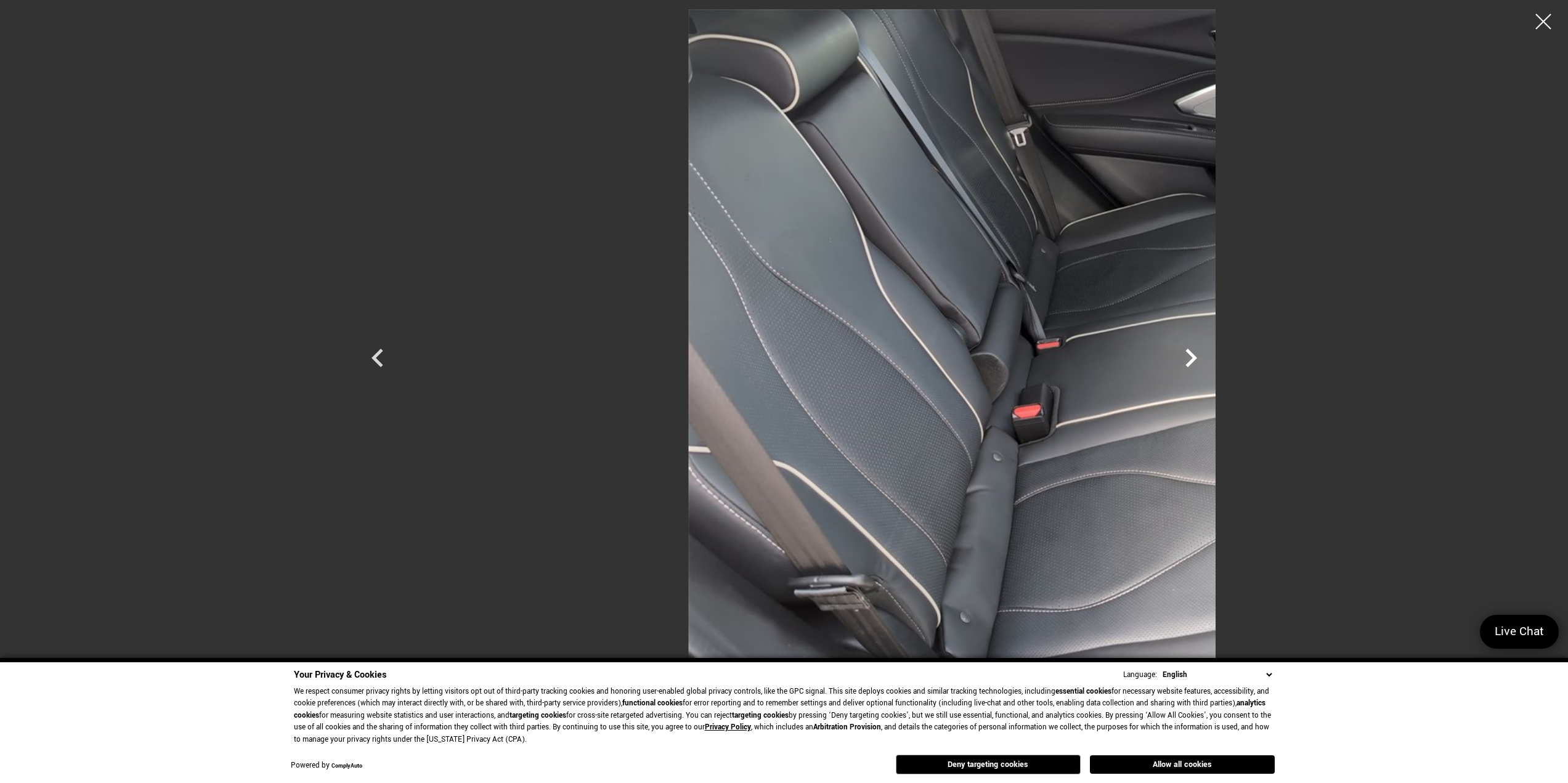
click at [1197, 356] on icon "Next" at bounding box center [1191, 358] width 11 height 18
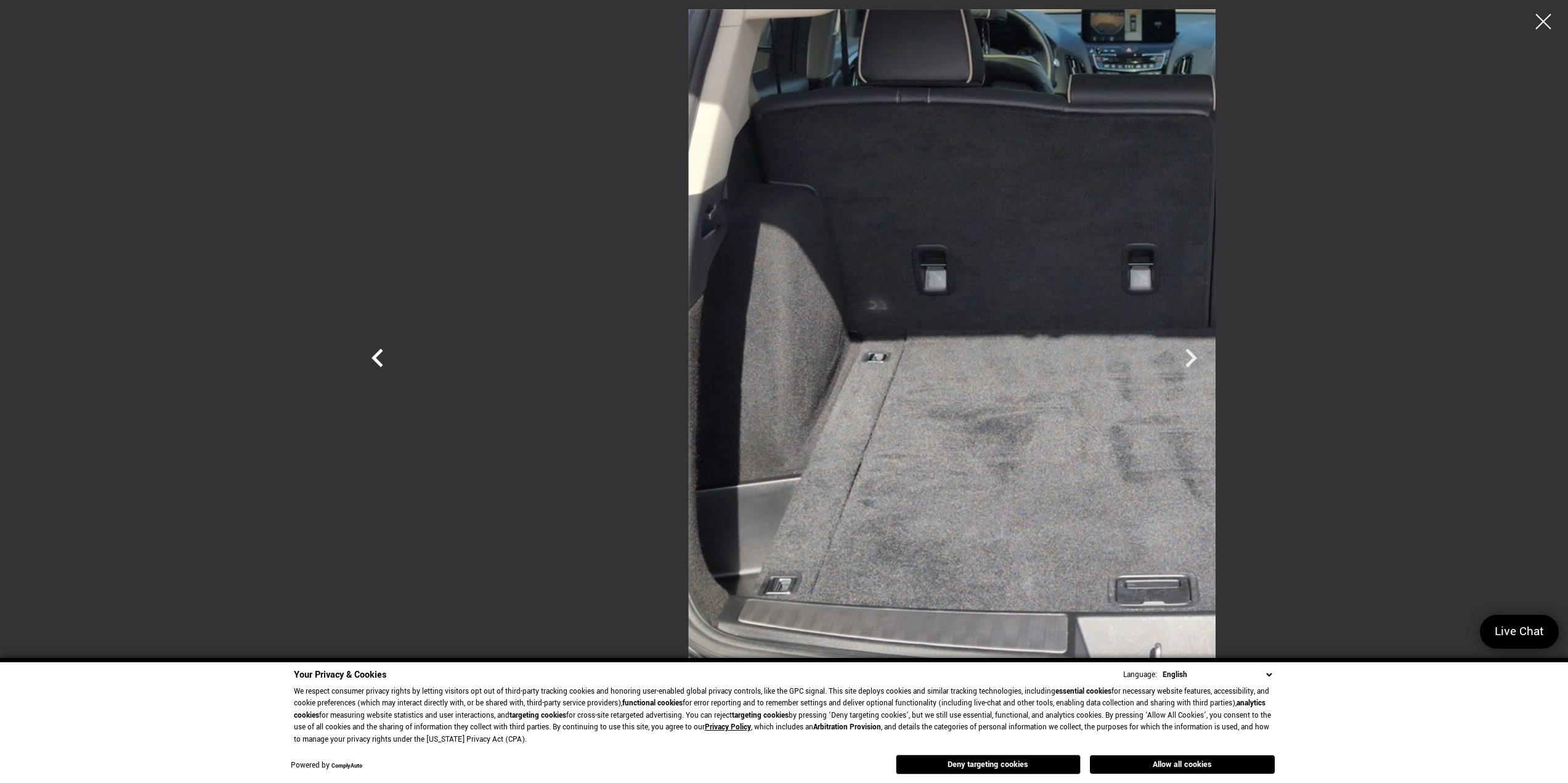
click at [359, 353] on icon "Previous" at bounding box center [377, 358] width 37 height 37
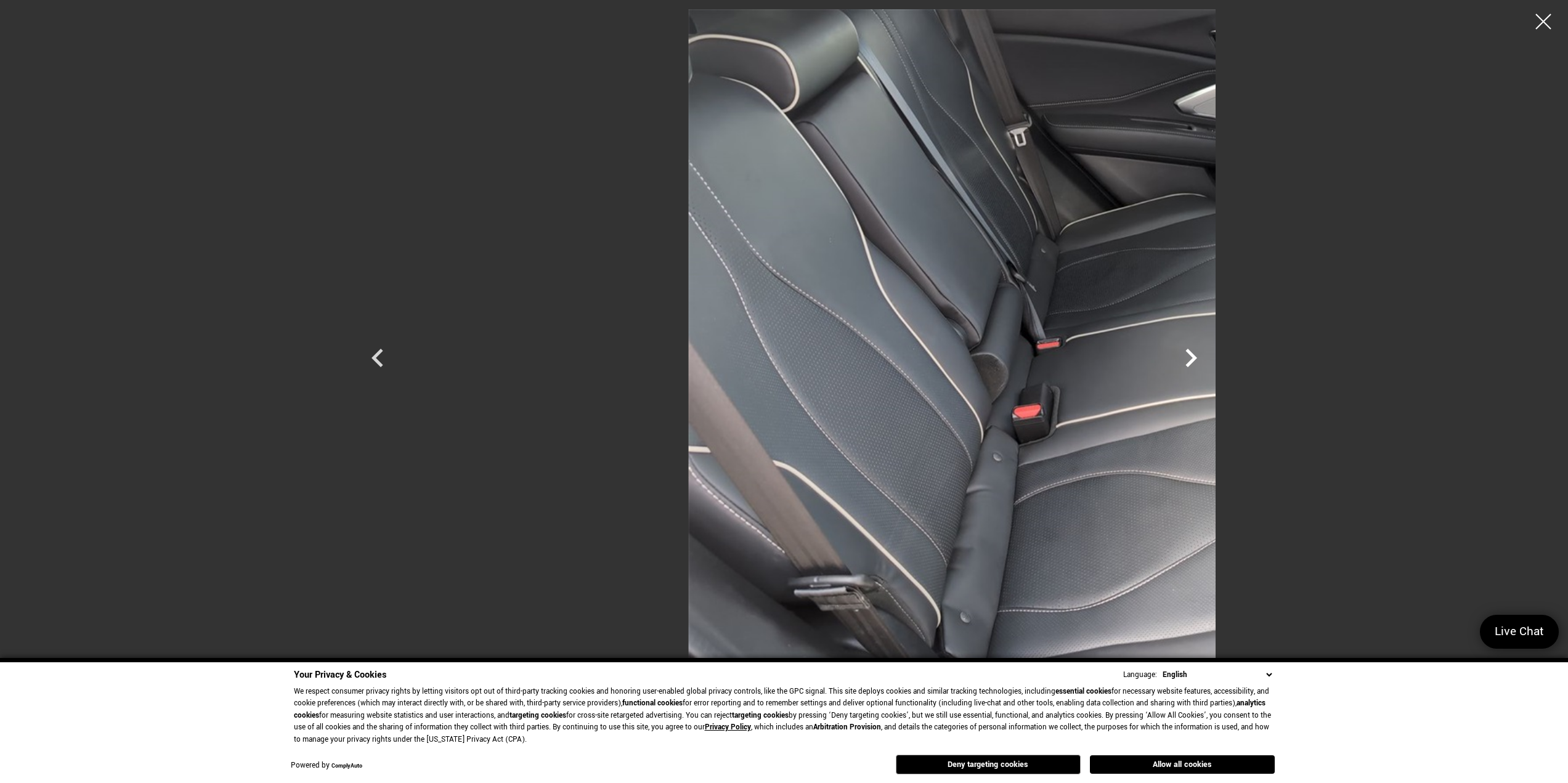
click at [1197, 350] on icon "Next" at bounding box center [1191, 358] width 11 height 18
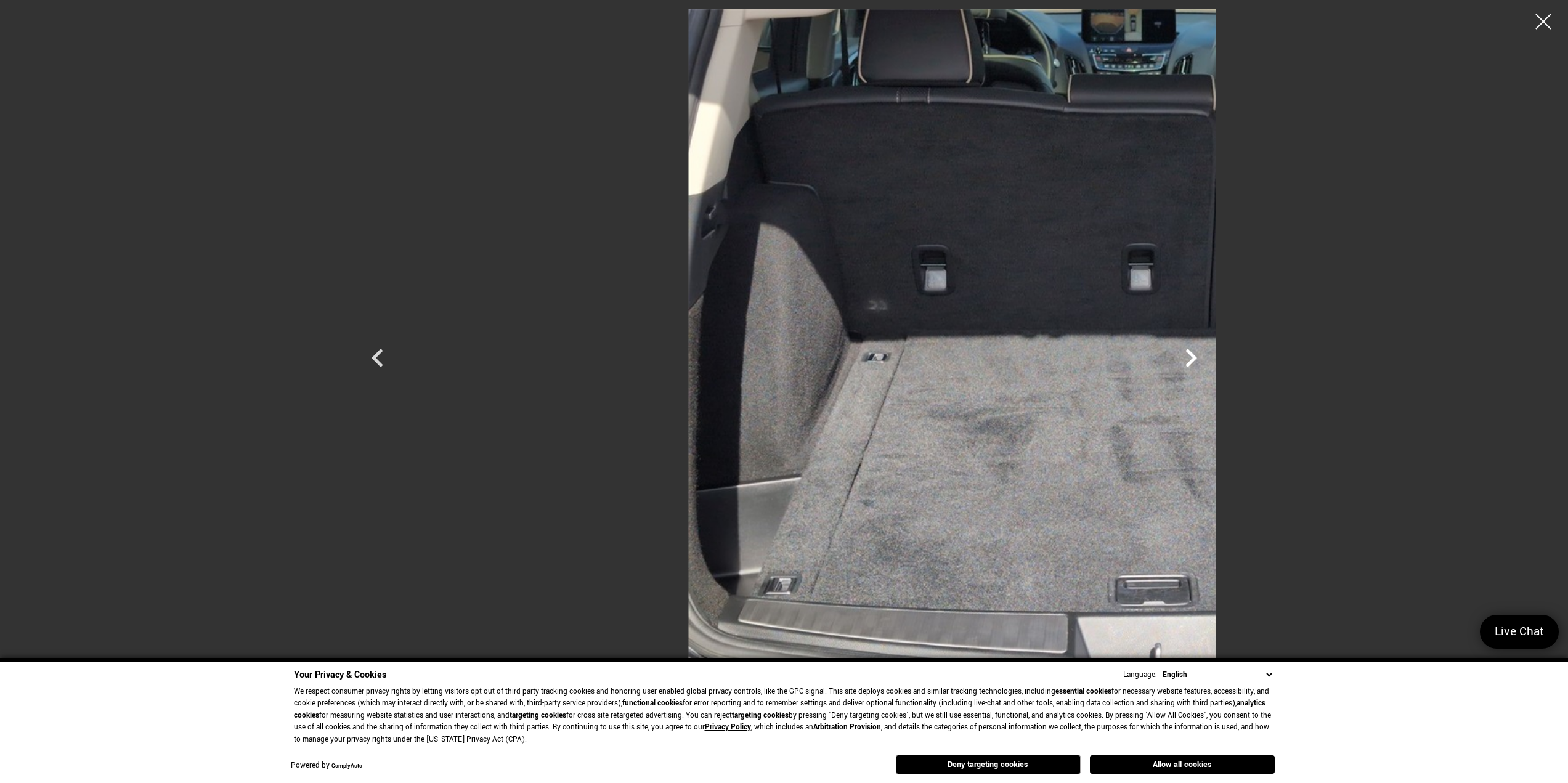
click at [1197, 350] on icon "Next" at bounding box center [1191, 358] width 11 height 18
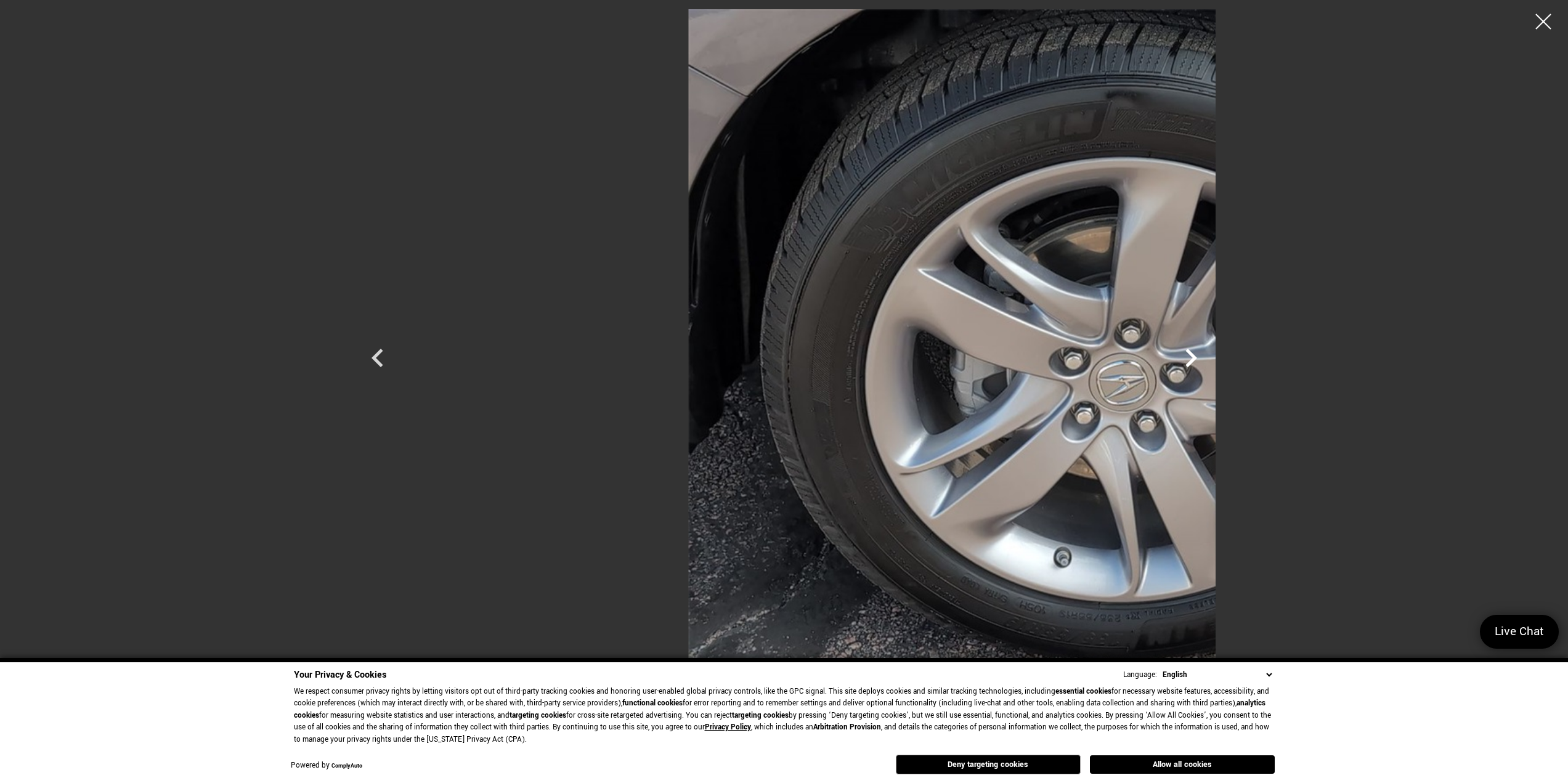
click at [1197, 350] on icon "Next" at bounding box center [1191, 358] width 11 height 18
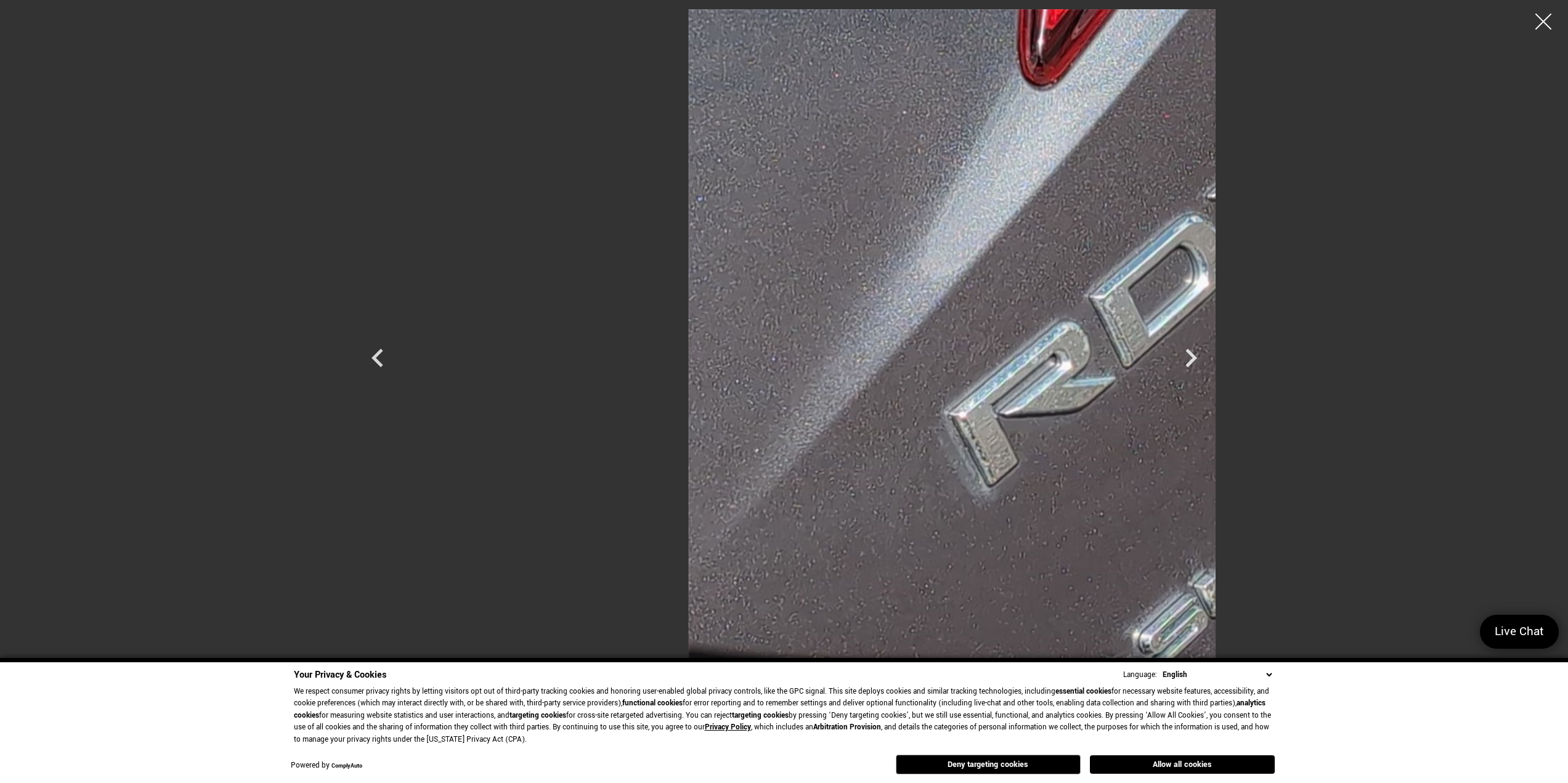
click at [1547, 18] on div at bounding box center [1543, 21] width 33 height 33
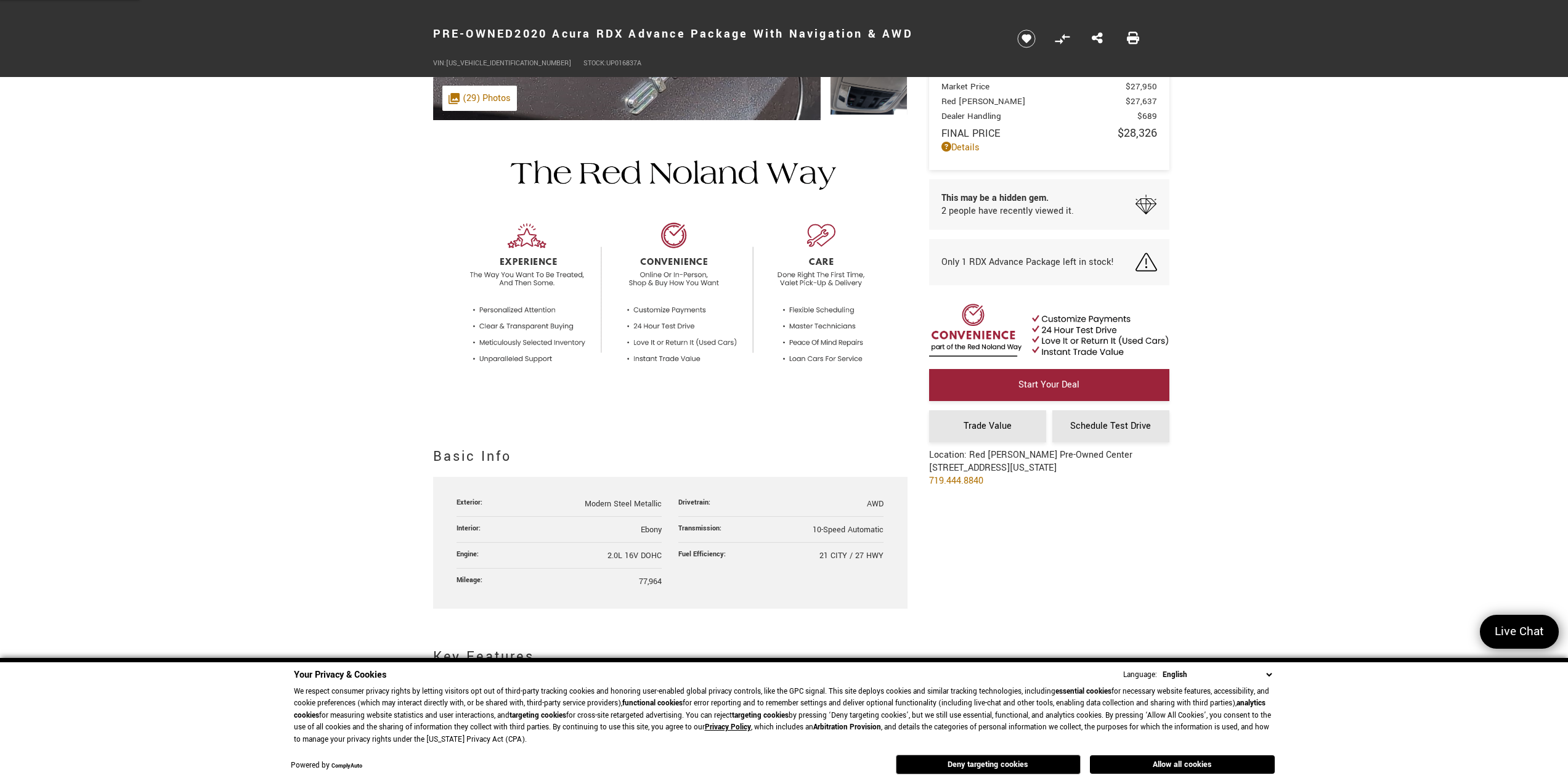
scroll to position [308, 0]
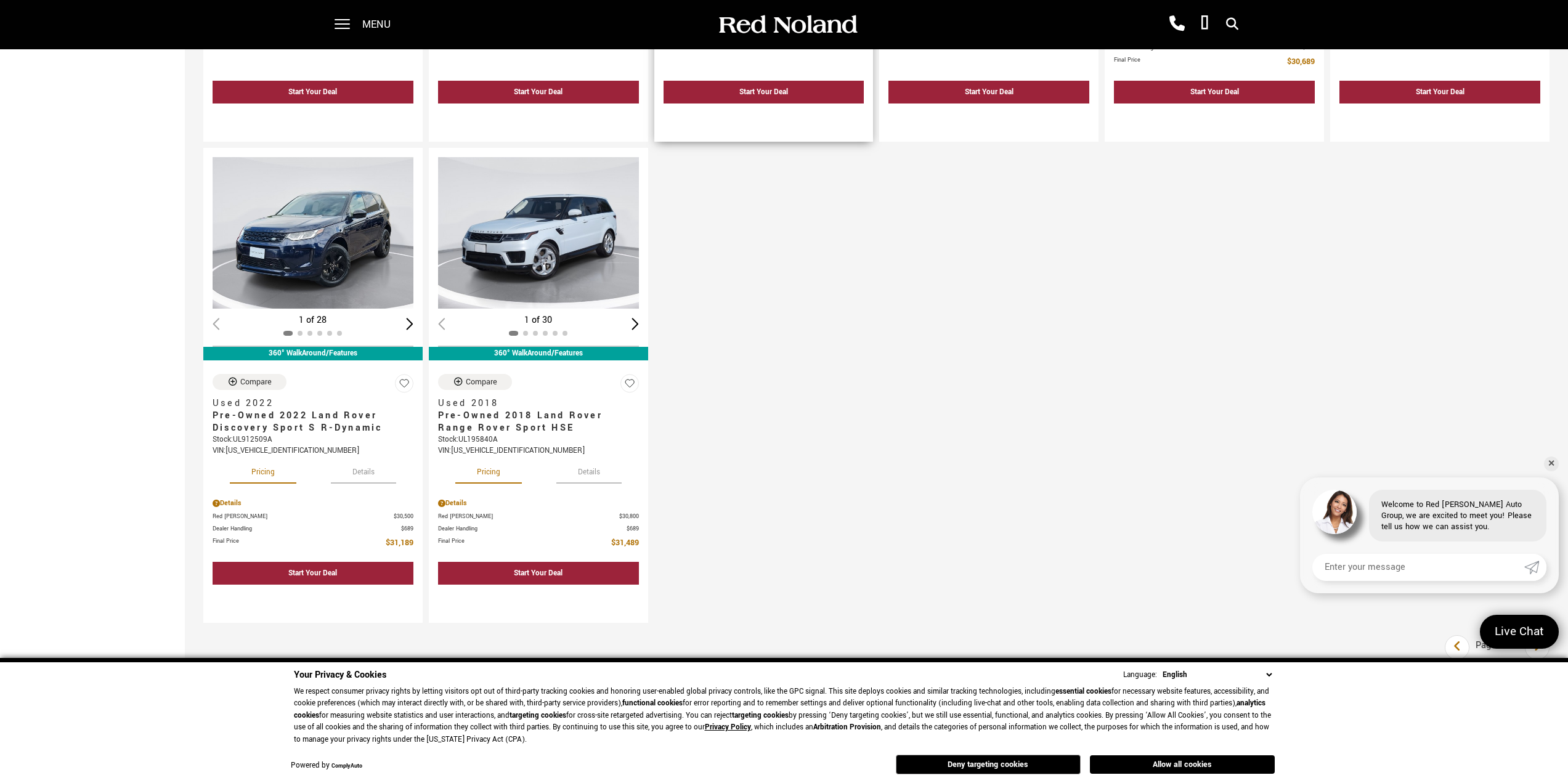
scroll to position [1602, 0]
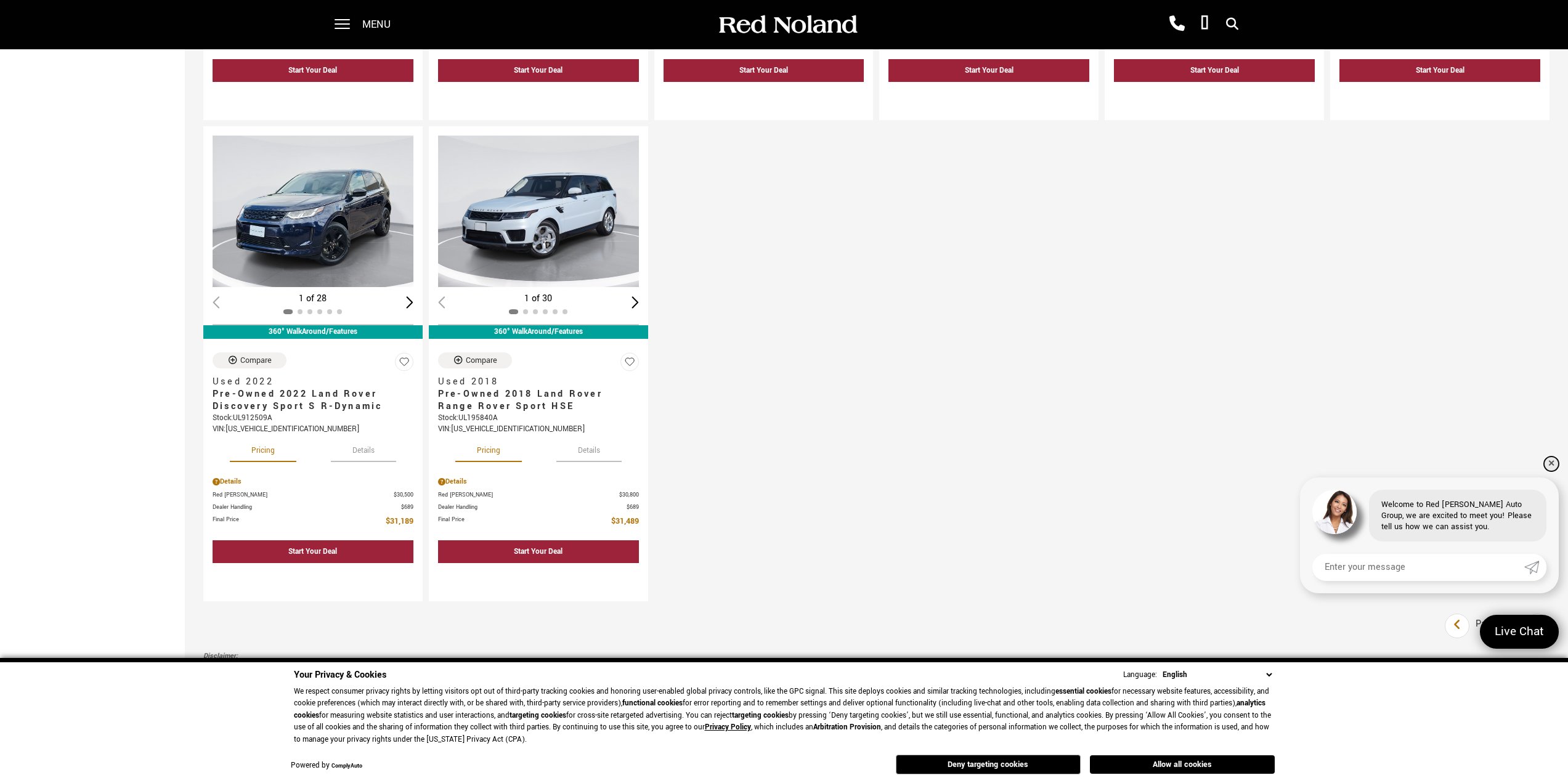
click at [1550, 465] on link "✕" at bounding box center [1551, 465] width 15 height 15
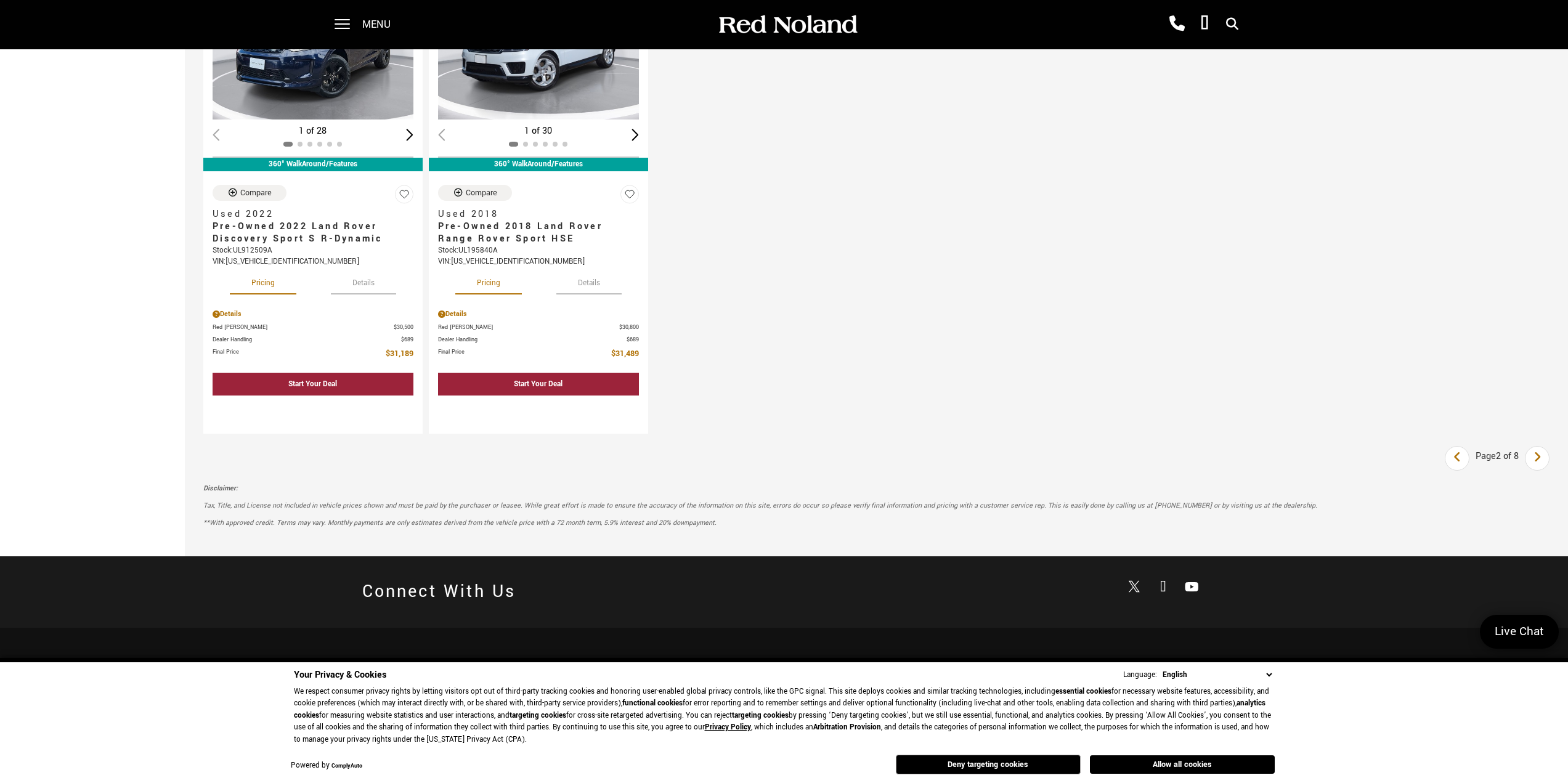
scroll to position [1787, 0]
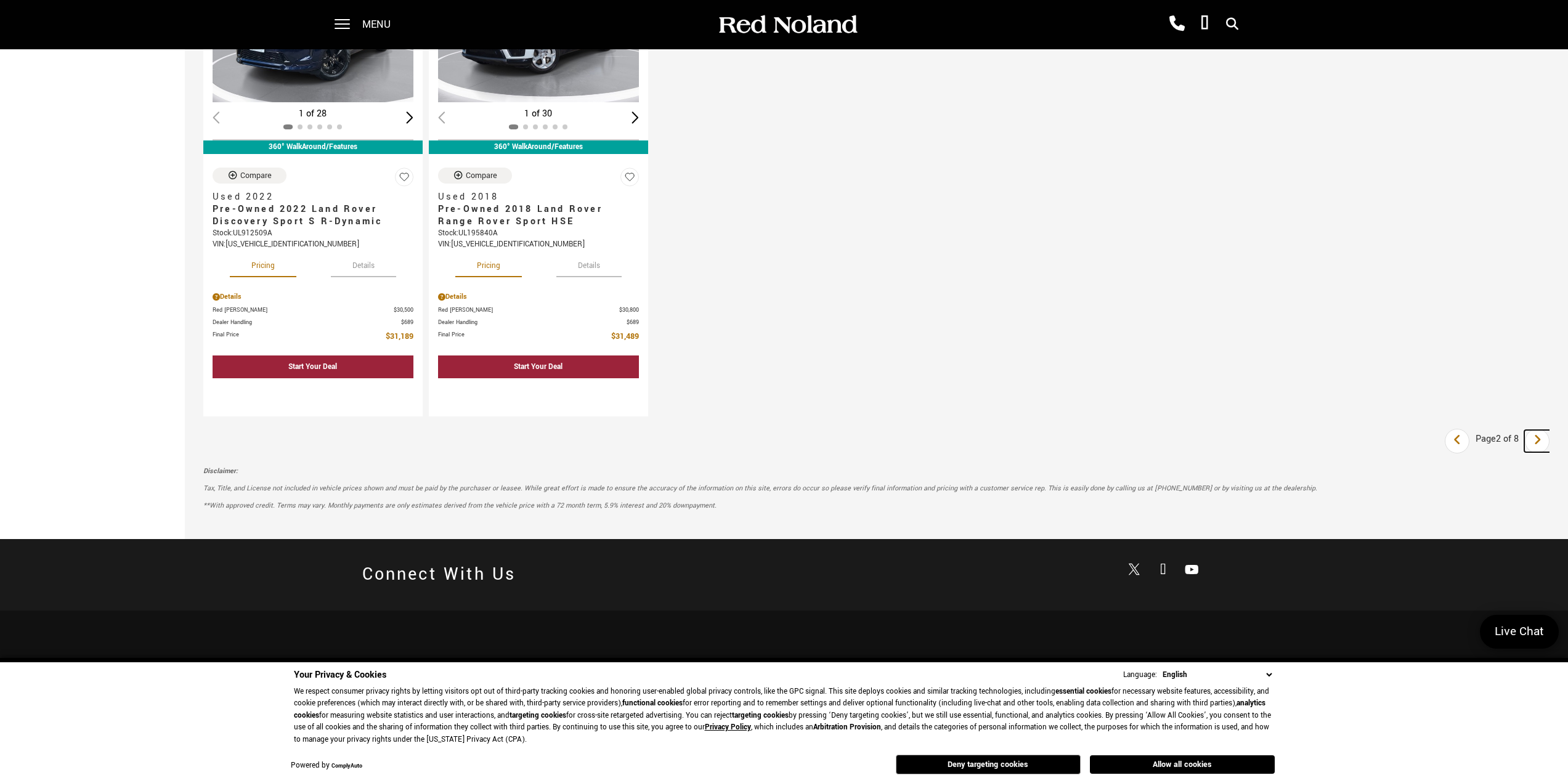
click at [1542, 437] on icon "next page" at bounding box center [1537, 440] width 8 height 20
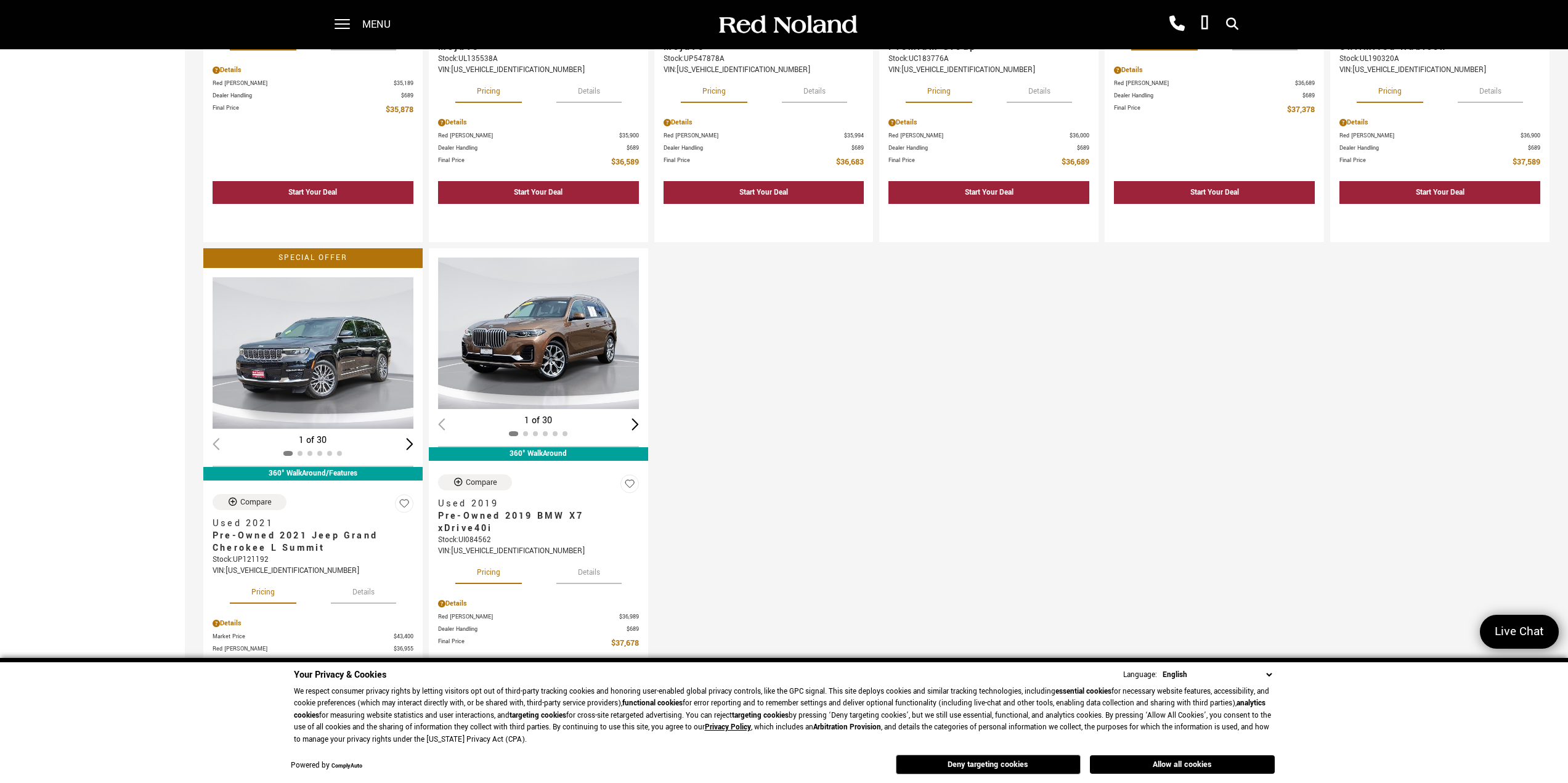
scroll to position [1417, 0]
